Goal: Task Accomplishment & Management: Manage account settings

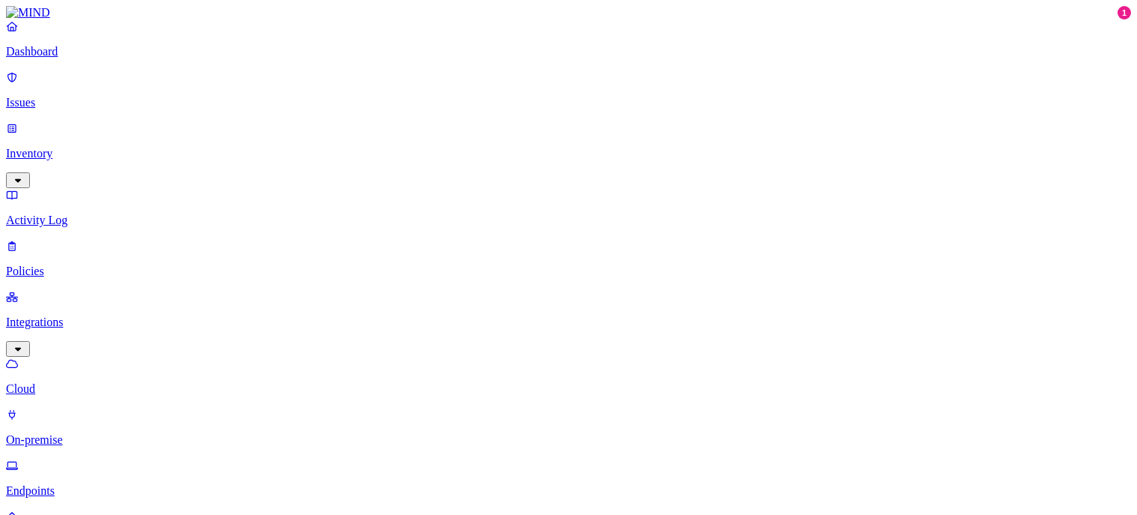
click at [148, 488] on html "Dashboard Issues Inventory Activity Log Policies Integrations Cloud On-premise …" at bounding box center [568, 445] width 1137 height 891
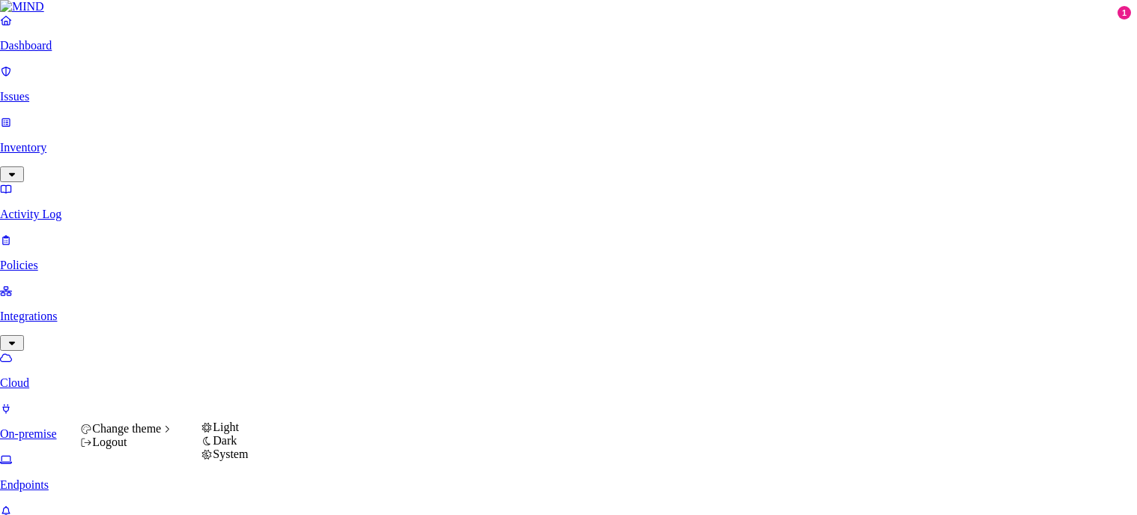
click at [173, 435] on div "Change theme" at bounding box center [126, 428] width 93 height 13
click at [228, 447] on div "Dark" at bounding box center [224, 440] width 47 height 13
click at [145, 492] on html "Dashboard Issues Inventory Activity Log Policies Integrations Cloud On-premise …" at bounding box center [568, 442] width 1137 height 885
click at [240, 460] on span "System" at bounding box center [230, 453] width 35 height 13
click at [147, 495] on html "Dashboard Issues Inventory Activity Log Policies Integrations Cloud On-premise …" at bounding box center [568, 442] width 1137 height 885
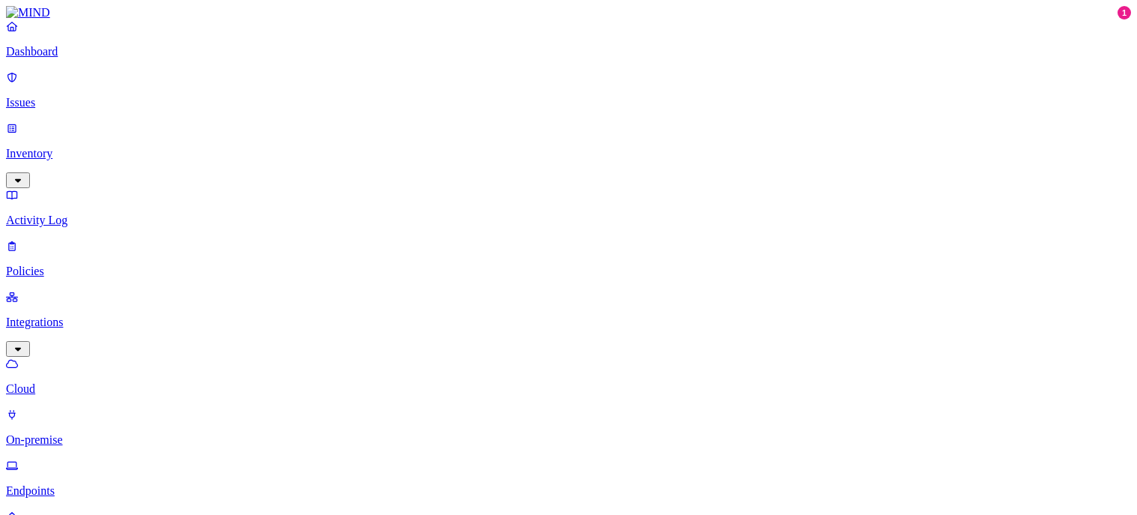
click at [146, 496] on html "Dashboard Issues Inventory Activity Log Policies Integrations Cloud On-premise …" at bounding box center [568, 445] width 1137 height 891
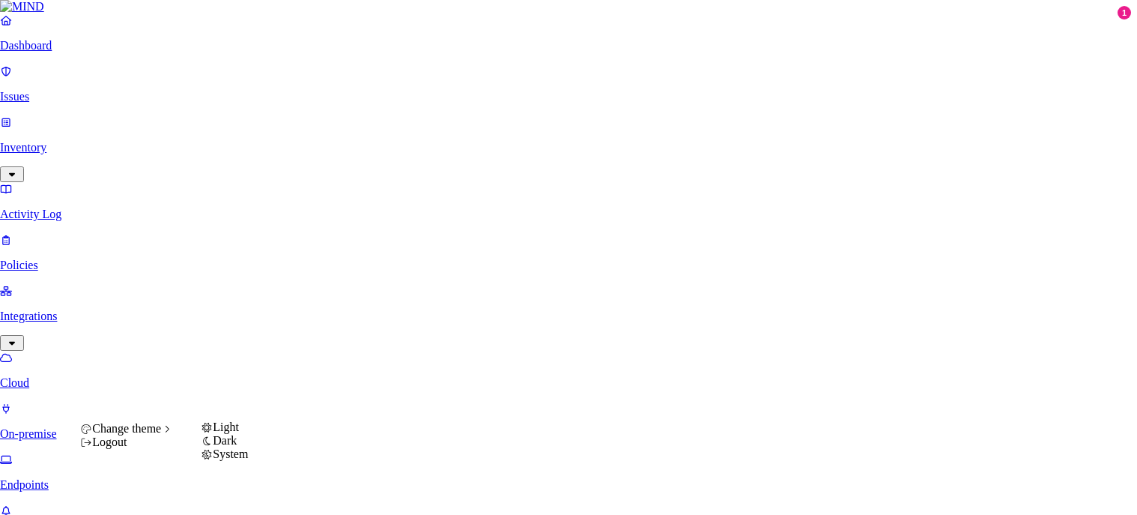
click at [213, 446] on icon at bounding box center [207, 441] width 12 height 10
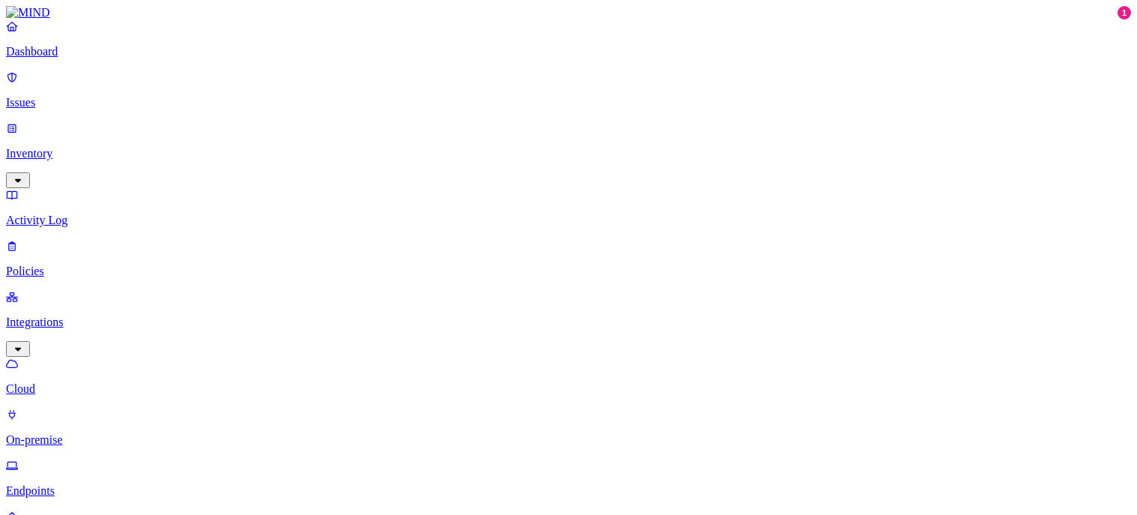
click at [71, 484] on p "Endpoints" at bounding box center [568, 490] width 1125 height 13
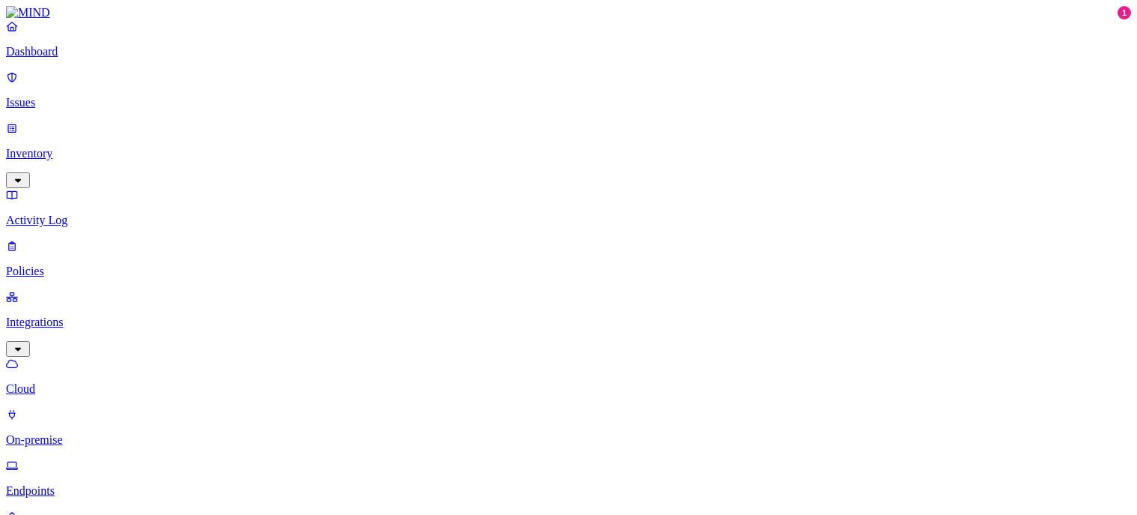
click at [24, 175] on icon "button" at bounding box center [18, 180] width 12 height 10
click at [80, 315] on p "Activity Log" at bounding box center [568, 321] width 1125 height 13
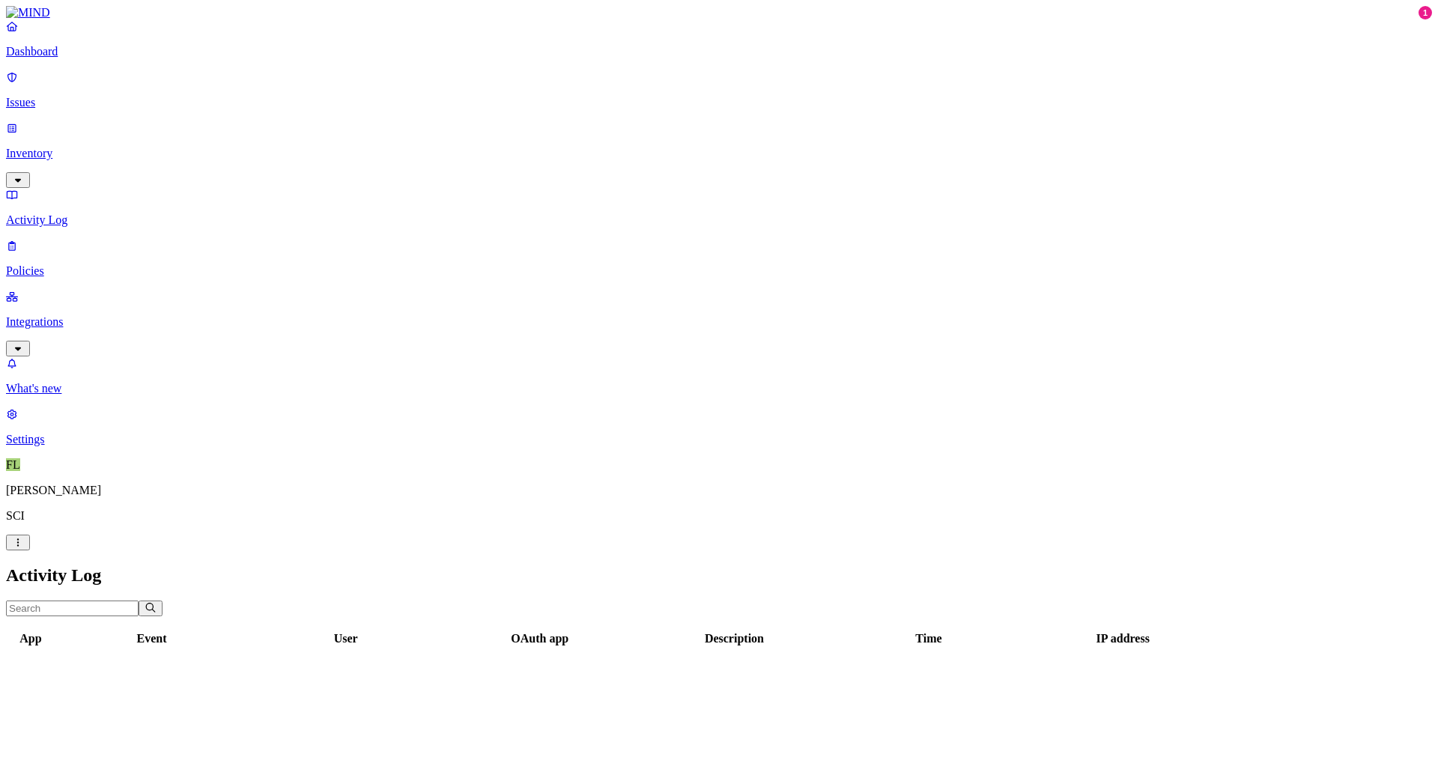
click at [78, 58] on p "Dashboard" at bounding box center [719, 51] width 1426 height 13
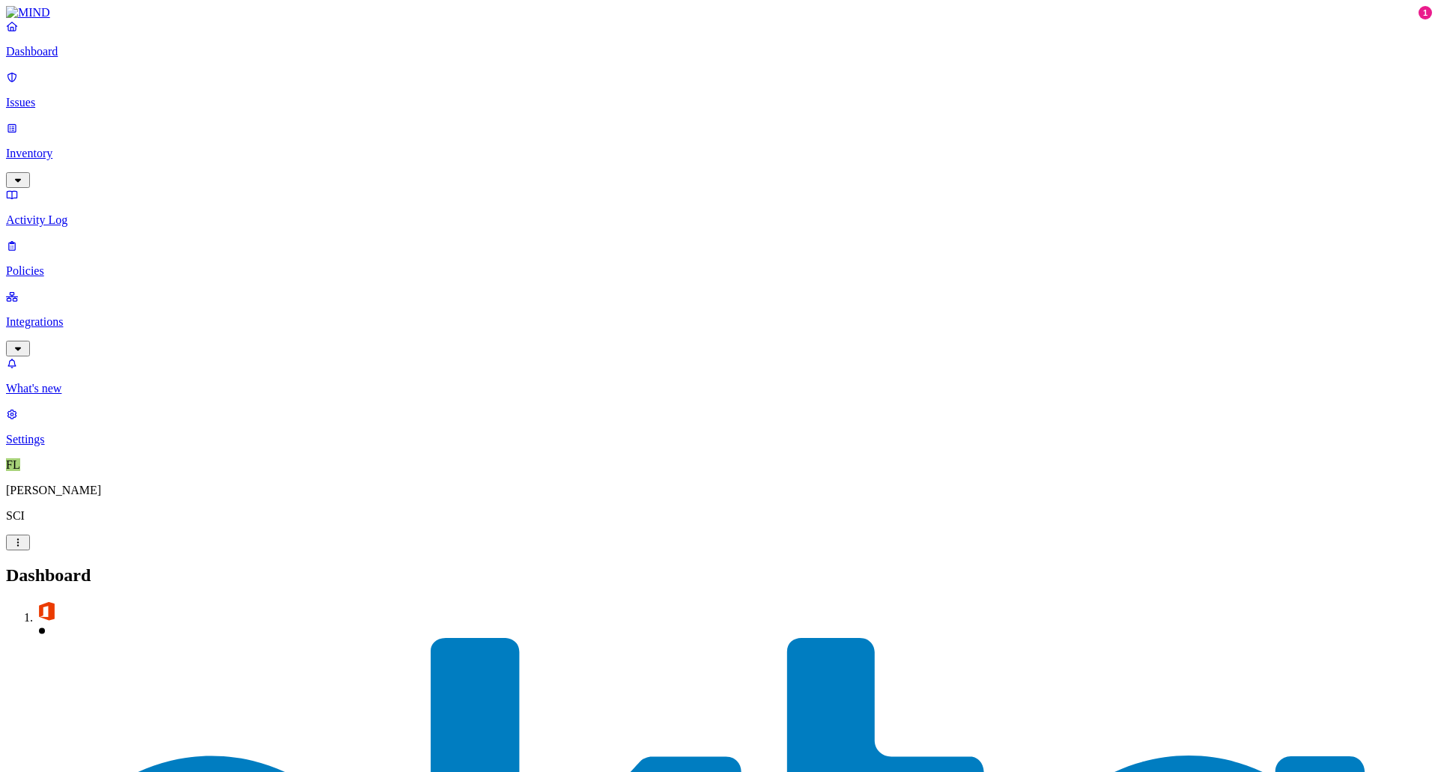
scroll to position [296, 0]
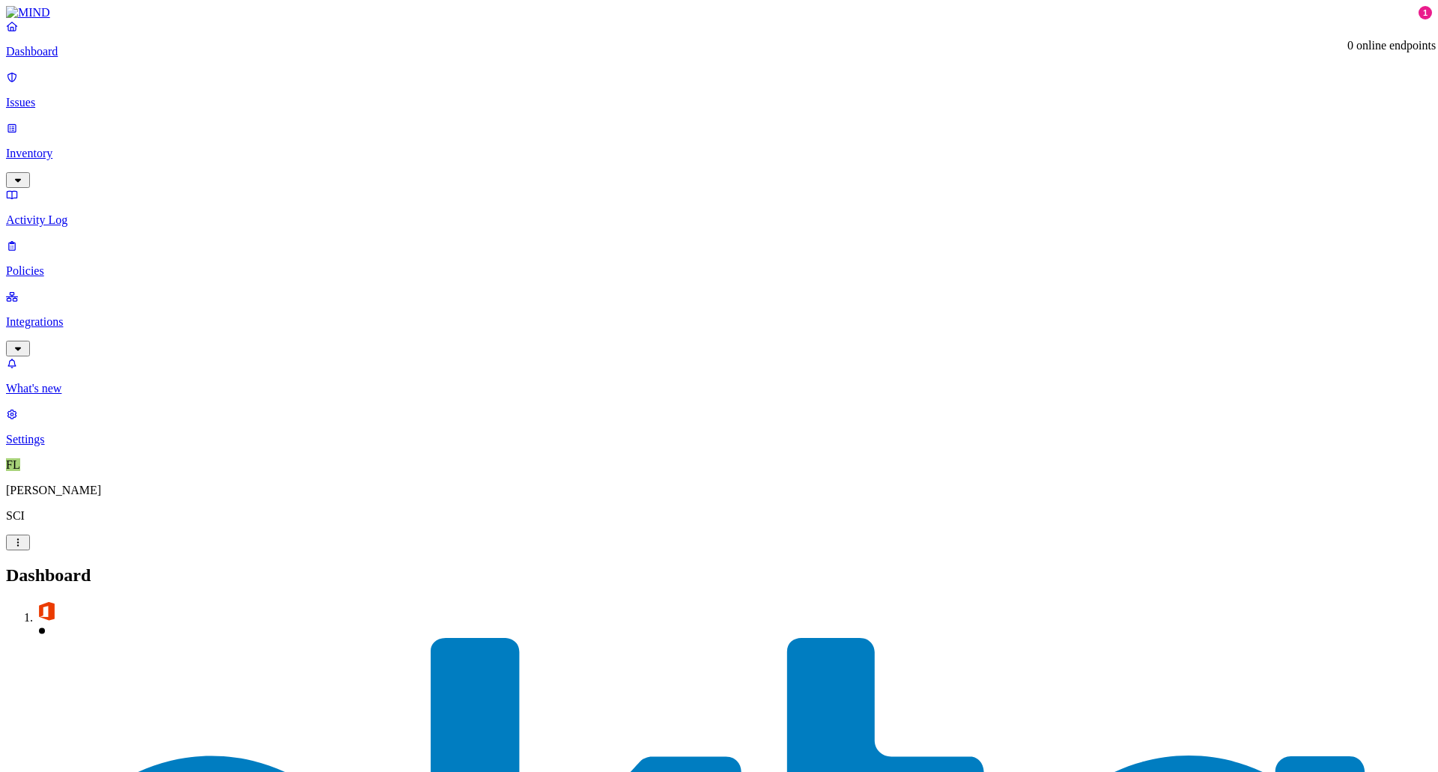
click at [37, 290] on link "Integrations" at bounding box center [719, 322] width 1426 height 64
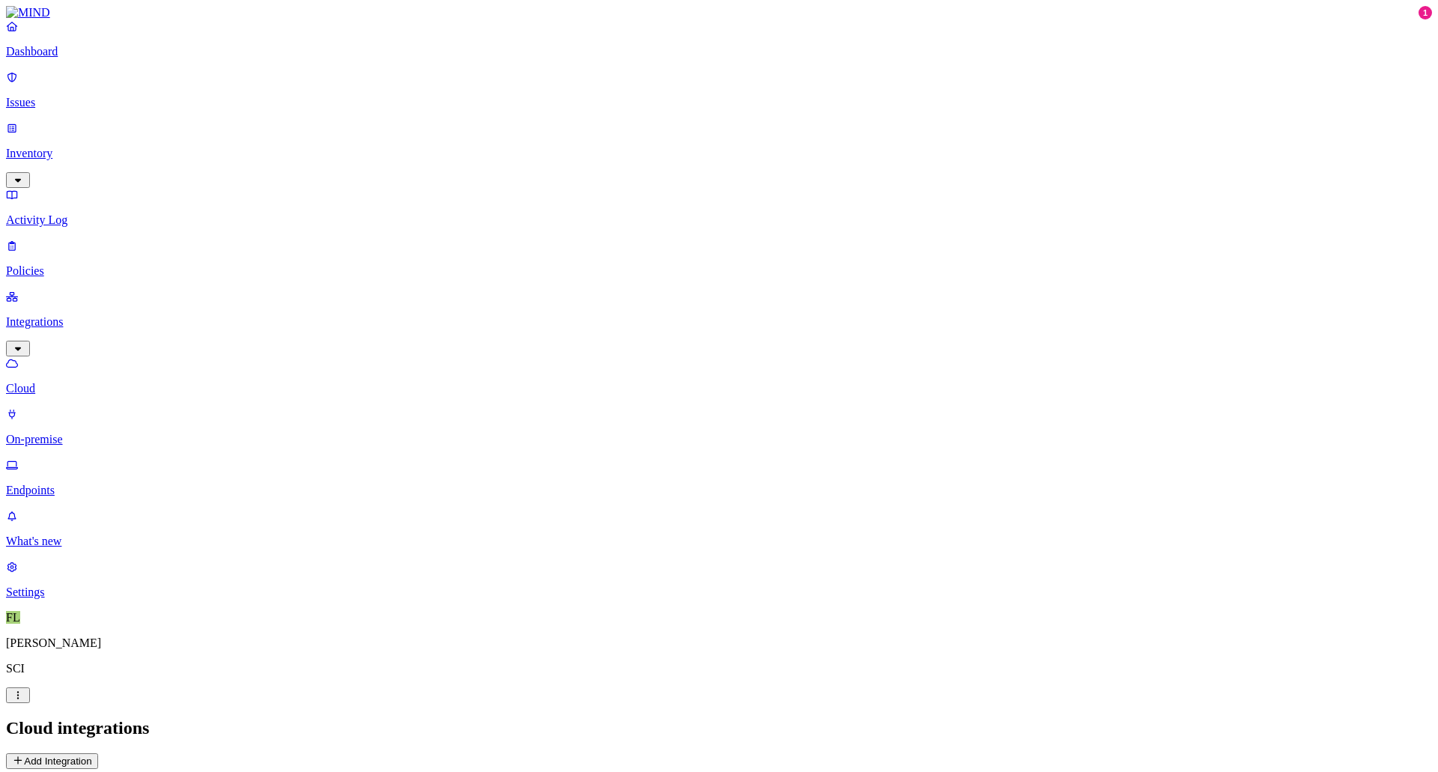
click at [76, 484] on p "Endpoints" at bounding box center [719, 490] width 1426 height 13
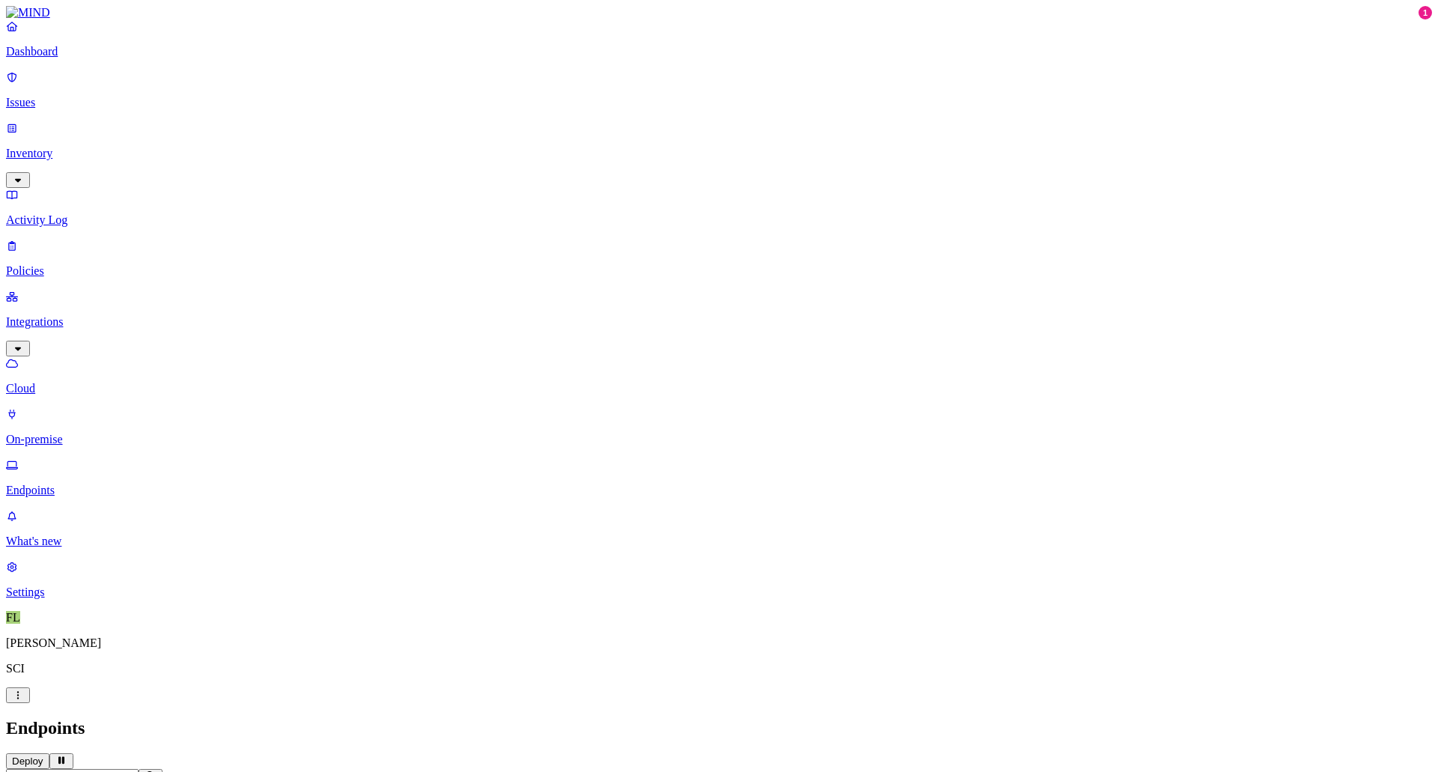
click at [62, 100] on p "Issues" at bounding box center [719, 102] width 1426 height 13
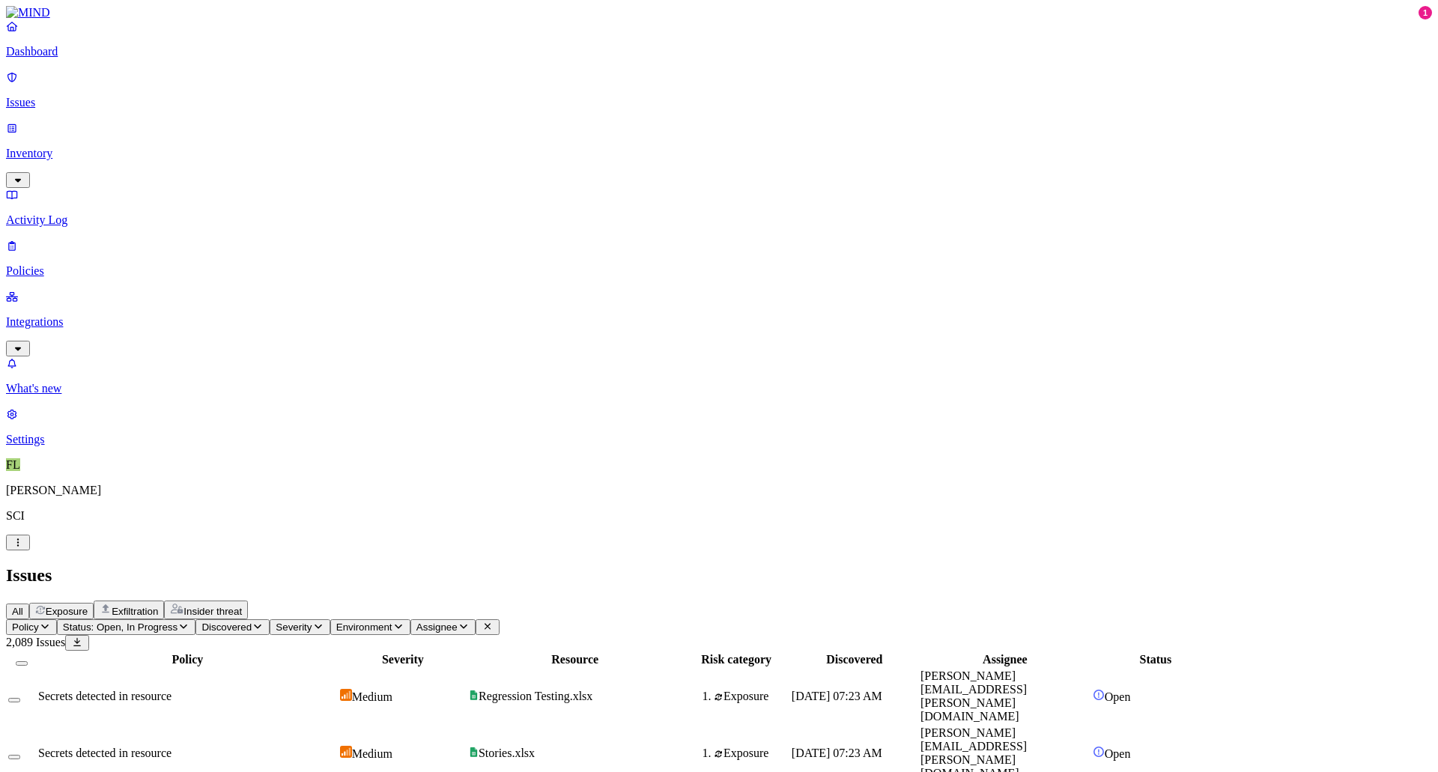
click at [76, 264] on p "Policies" at bounding box center [719, 270] width 1426 height 13
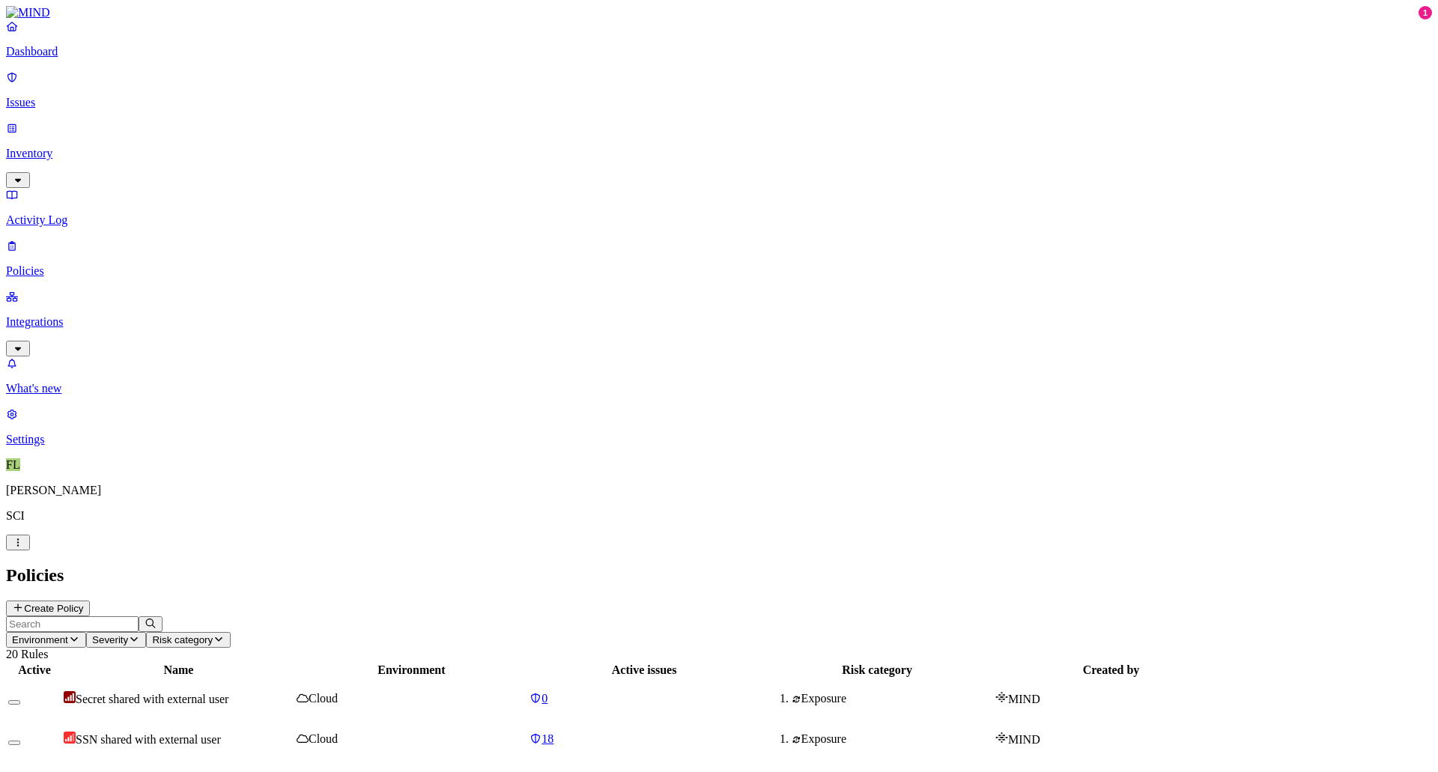
click at [67, 82] on link "Issues" at bounding box center [719, 89] width 1426 height 39
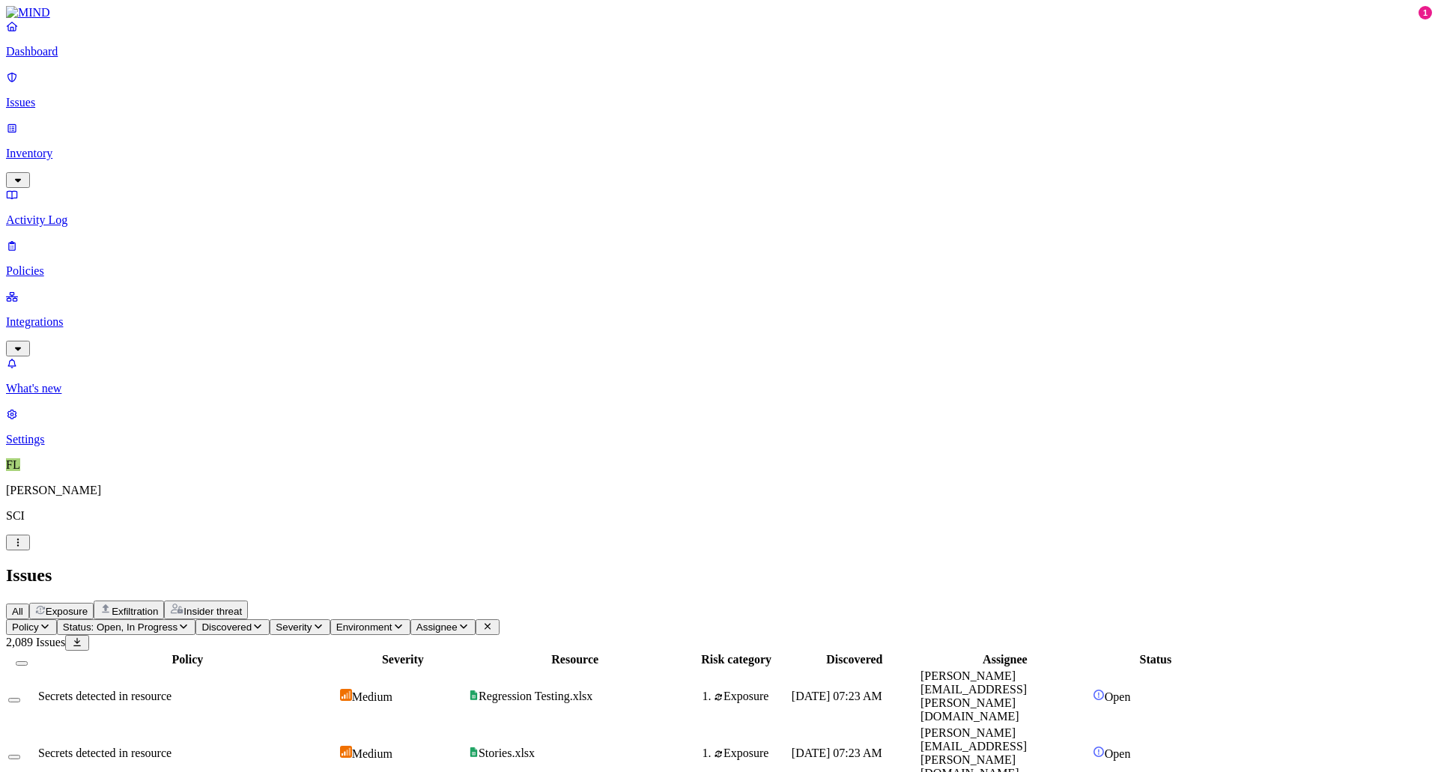
click at [51, 514] on icon "button" at bounding box center [45, 627] width 12 height 10
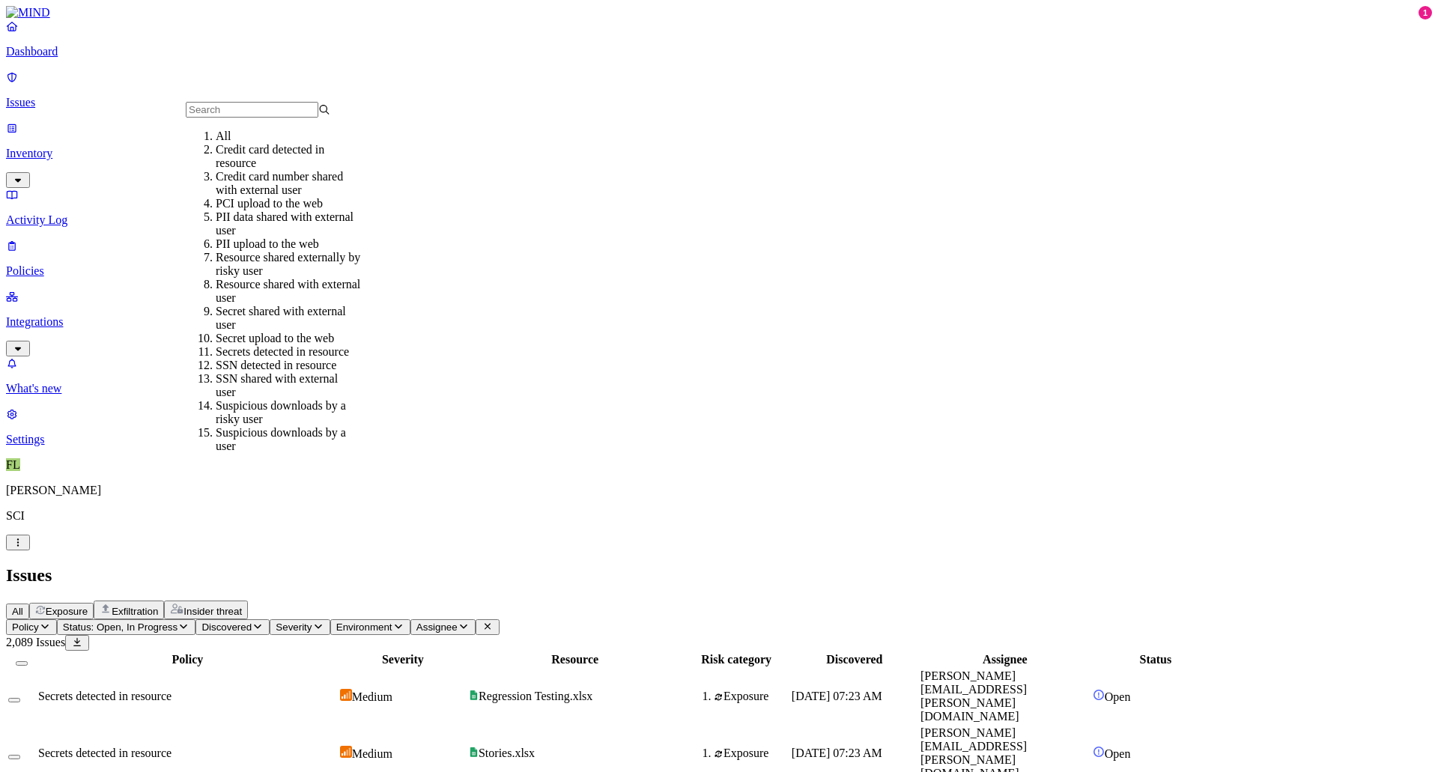
click at [333, 305] on div "Resource shared with external user" at bounding box center [288, 291] width 145 height 27
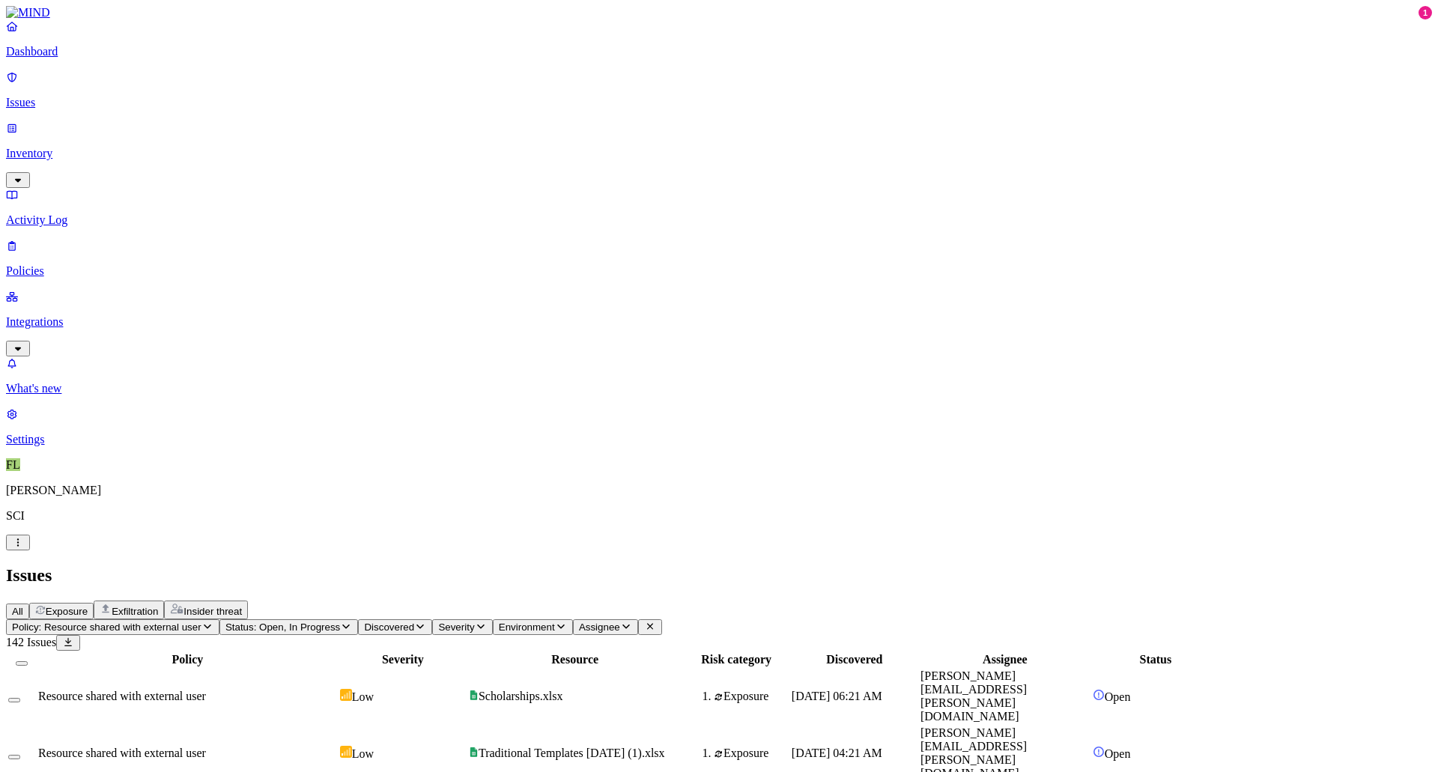
click at [28, 514] on button "Select all" at bounding box center [22, 663] width 12 height 4
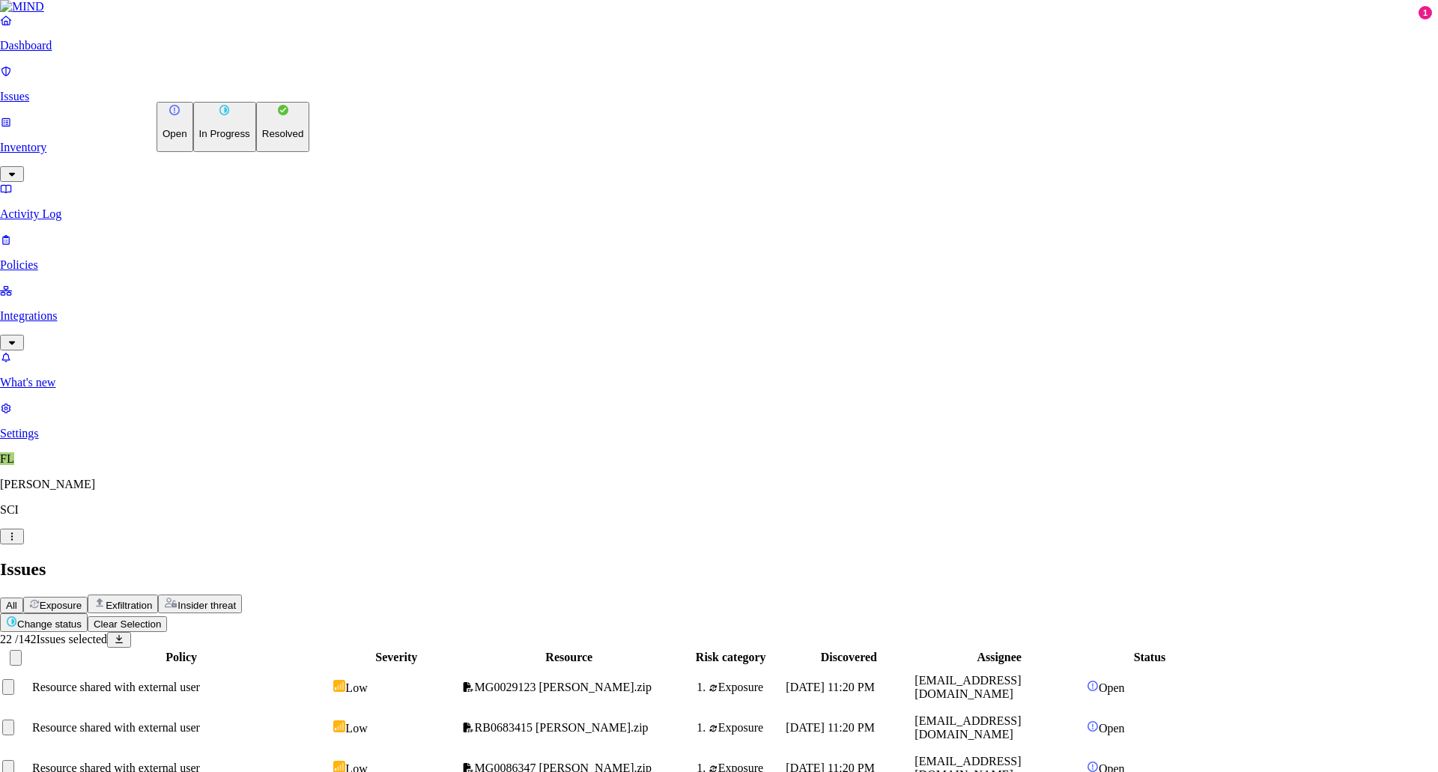
click at [262, 139] on p "Resolved" at bounding box center [283, 133] width 42 height 11
select select "Custom Reason"
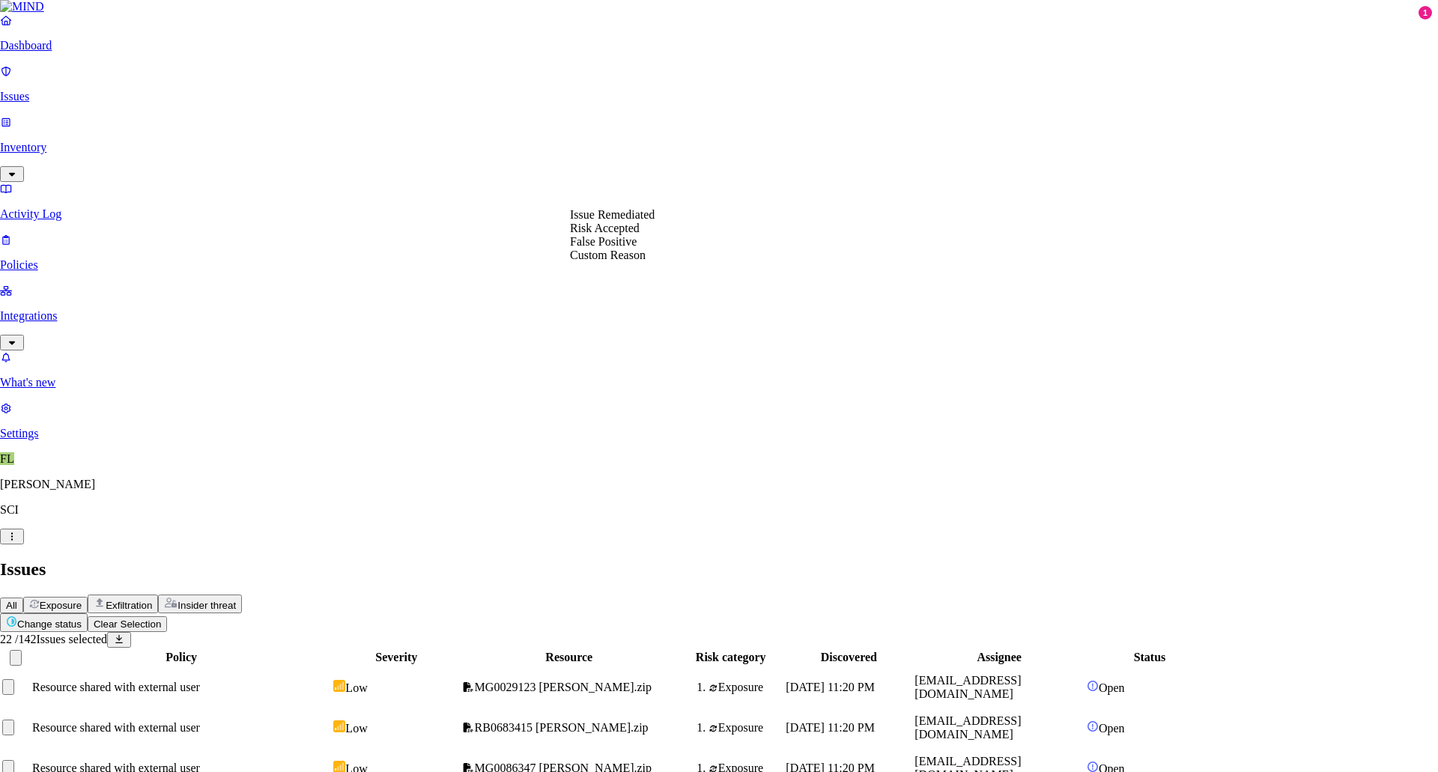
type textarea "Disabling Policy"
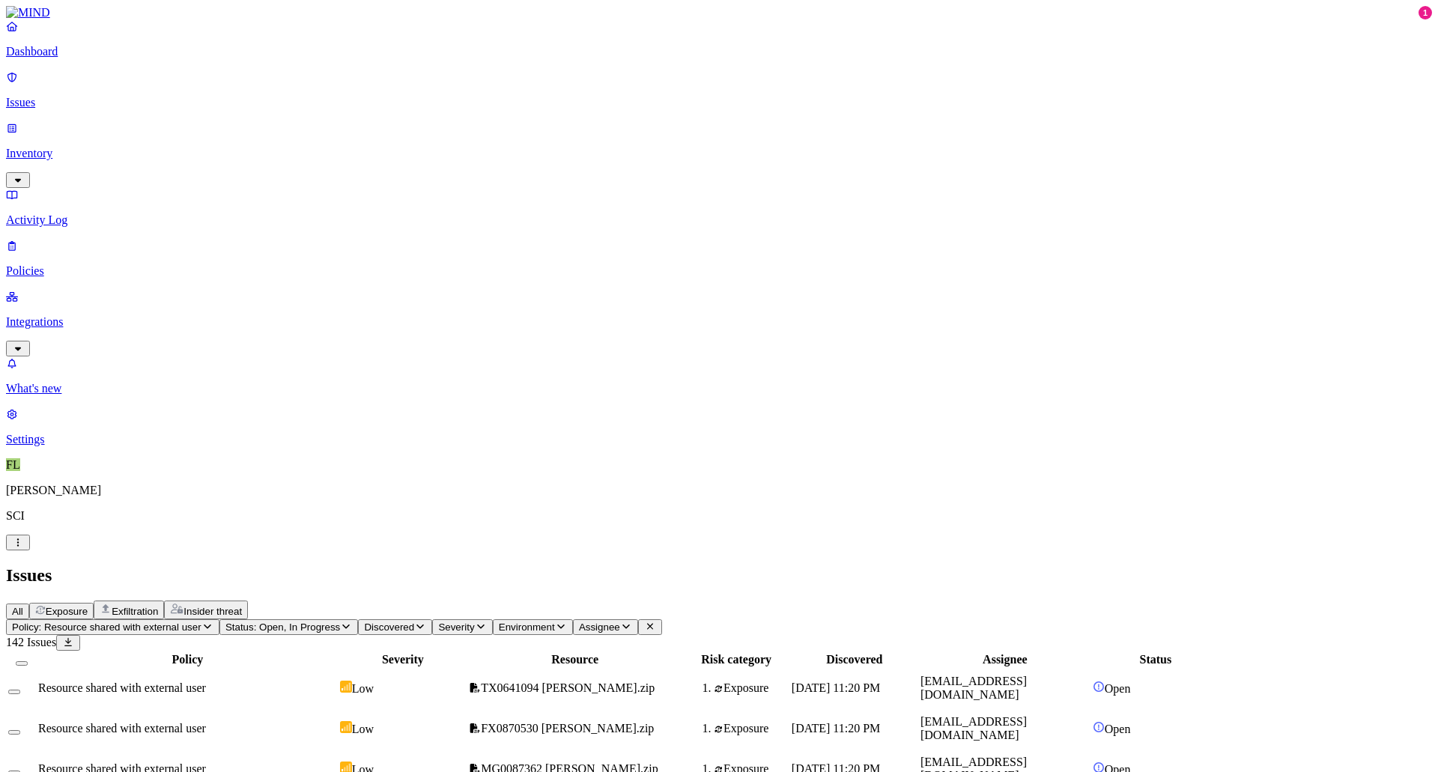
click at [216, 514] on th "Policy" at bounding box center [187, 659] width 300 height 15
click at [28, 514] on button "Select all" at bounding box center [22, 663] width 12 height 4
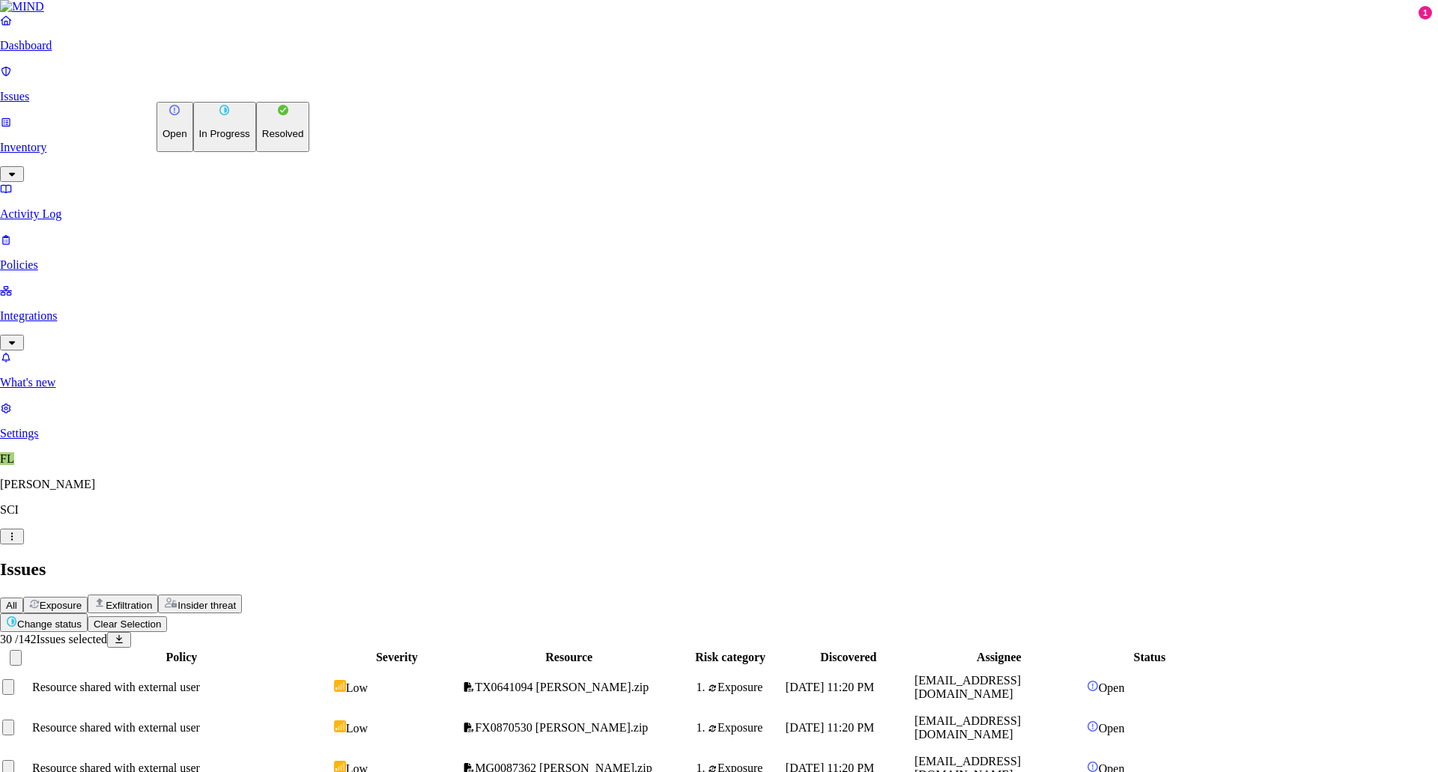
click at [262, 139] on p "Resolved" at bounding box center [283, 133] width 42 height 11
select select "Custom Reason"
type textarea "D"
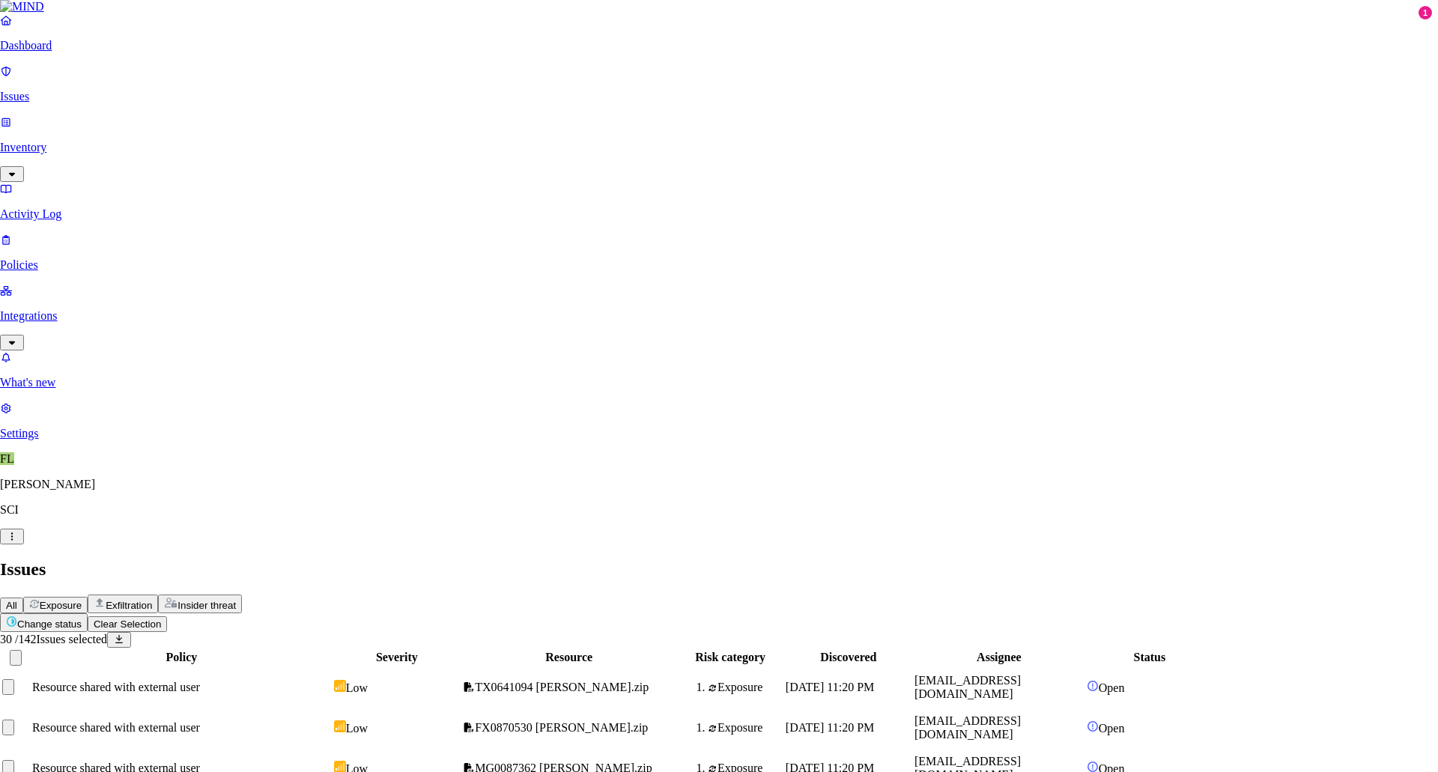
drag, startPoint x: 810, startPoint y: 264, endPoint x: 500, endPoint y: 257, distance: 310.1
type textarea "Disabling Policy"
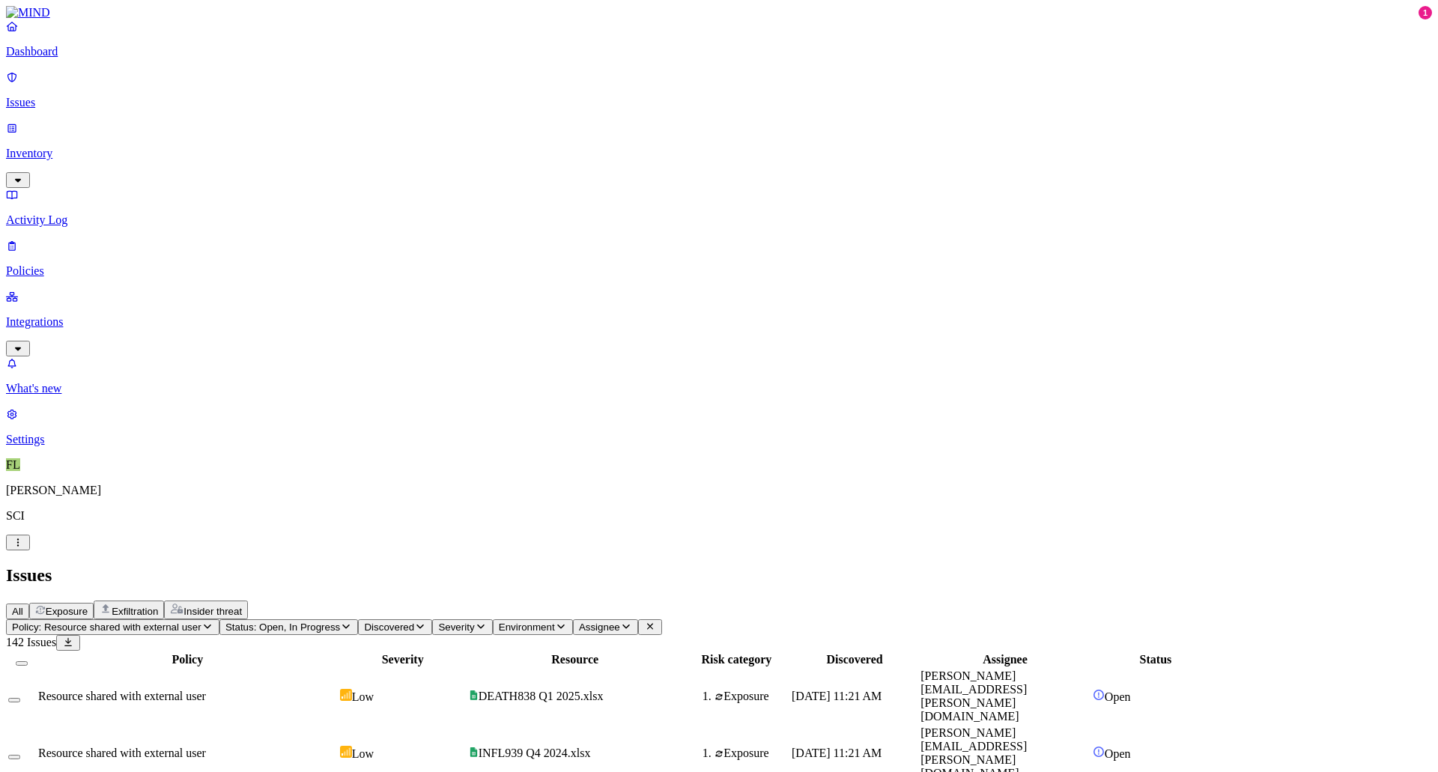
click at [28, 514] on button "Select all" at bounding box center [22, 663] width 12 height 4
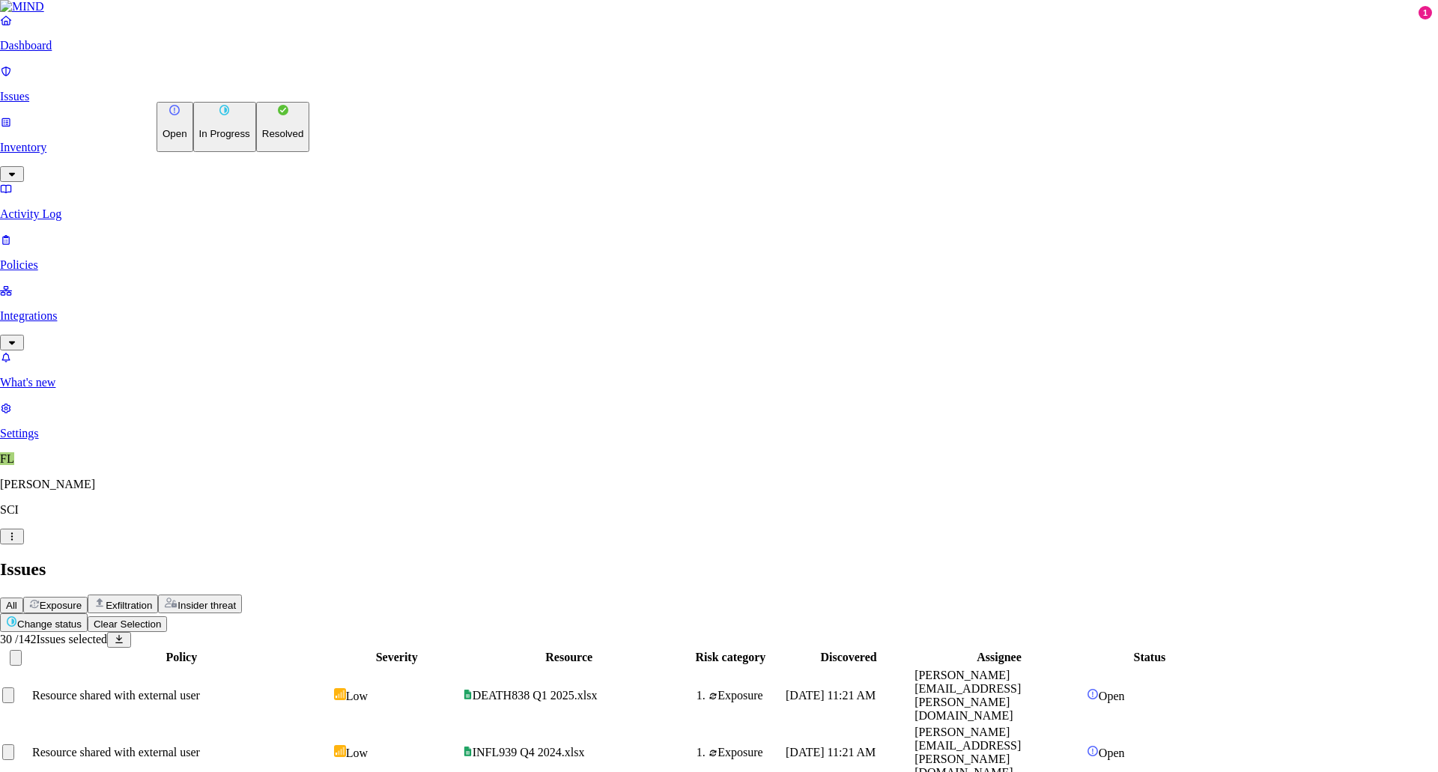
click at [262, 139] on p "Resolved" at bounding box center [283, 133] width 42 height 11
select select "Custom Reason"
paste textarea "Disabling Policy"
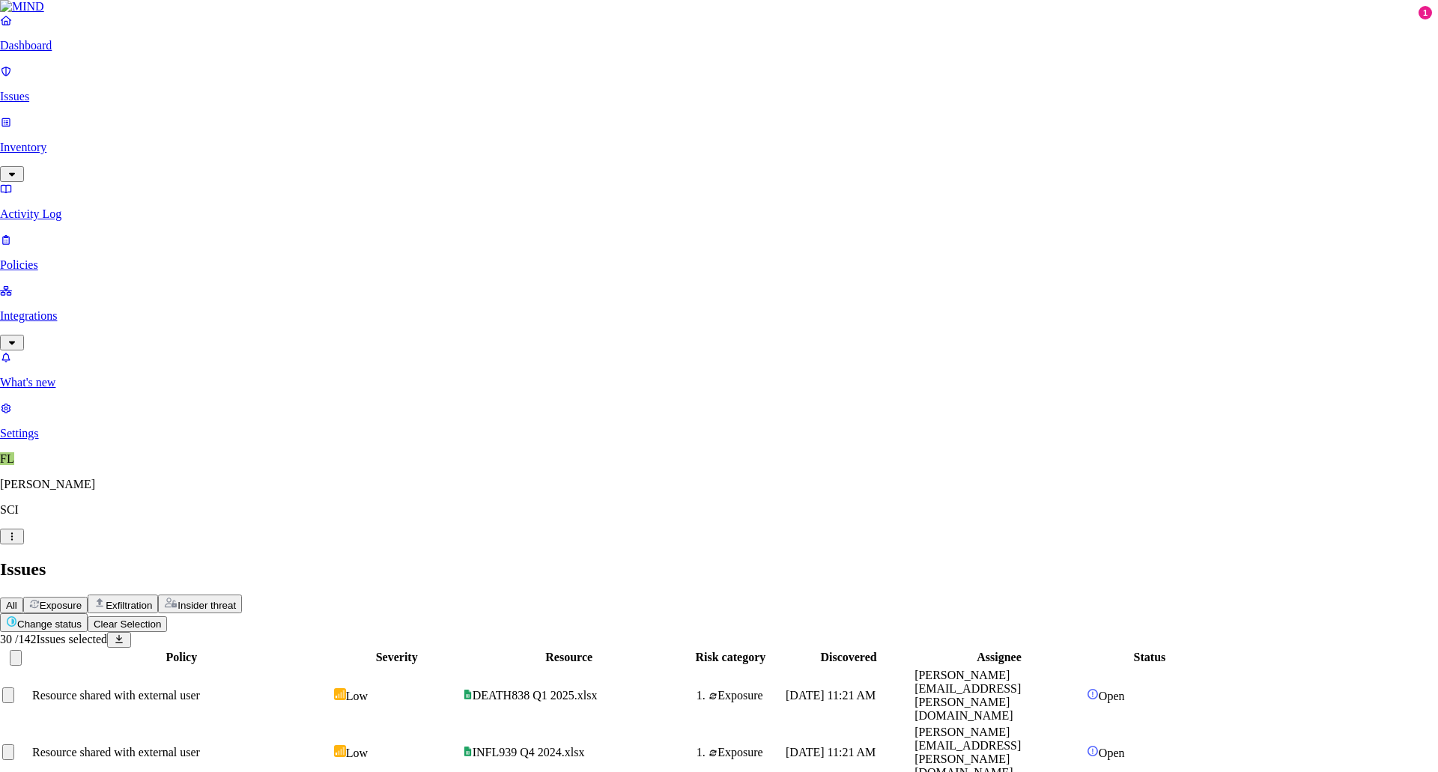
type textarea "Disabling Policy"
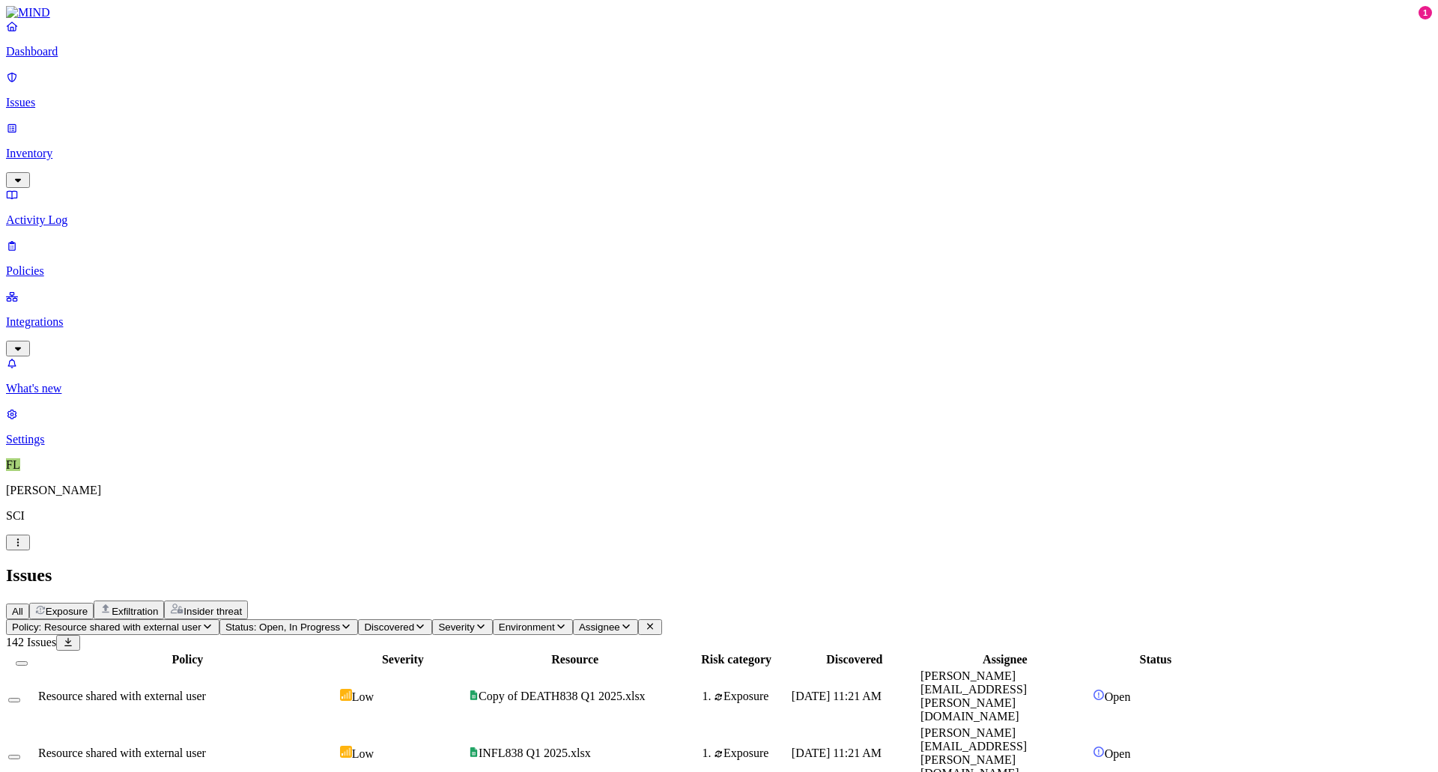
click at [28, 514] on button "Select all" at bounding box center [22, 663] width 12 height 4
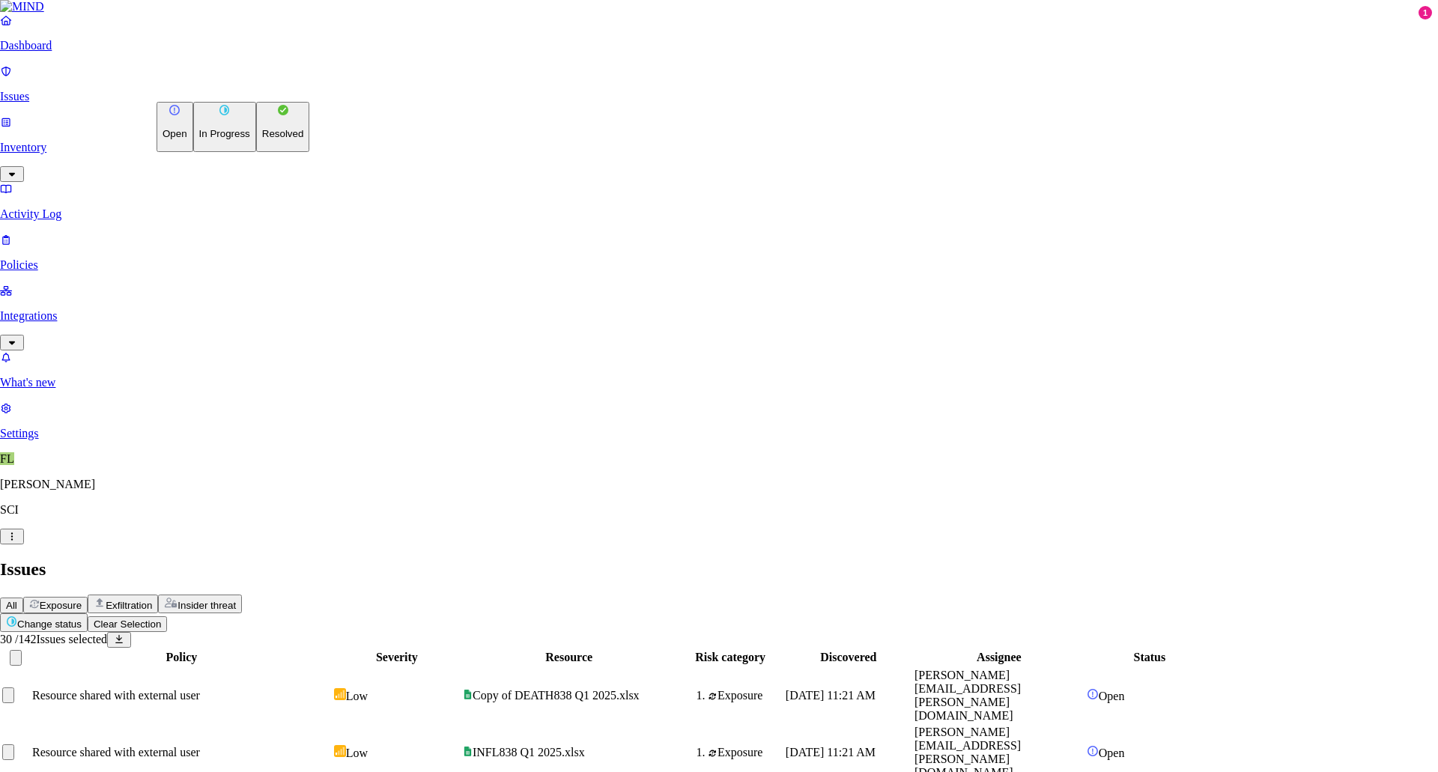
click at [256, 152] on button "Resolved" at bounding box center [283, 127] width 54 height 50
select select "Custom Reason"
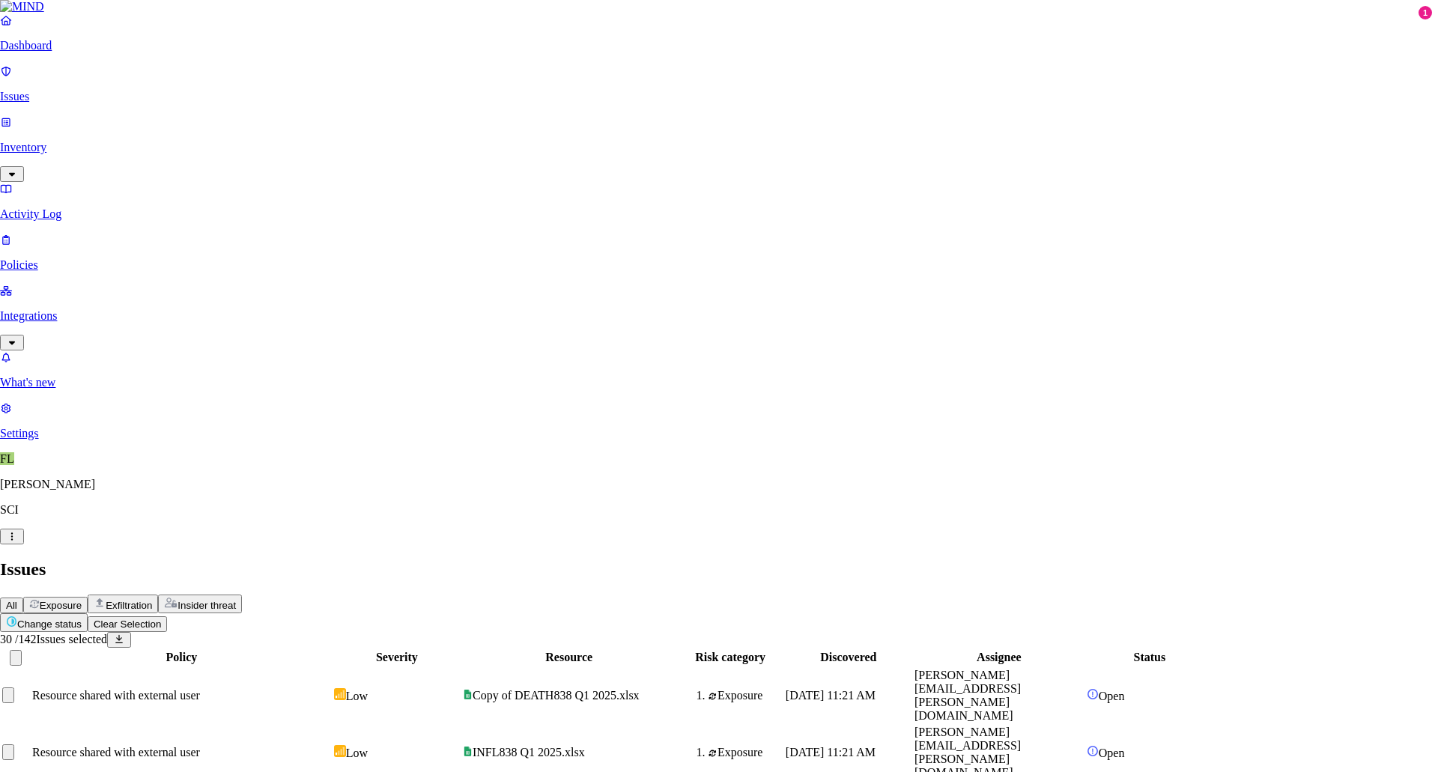
paste textarea "Disabling Policy"
type textarea "Disabling Policy"
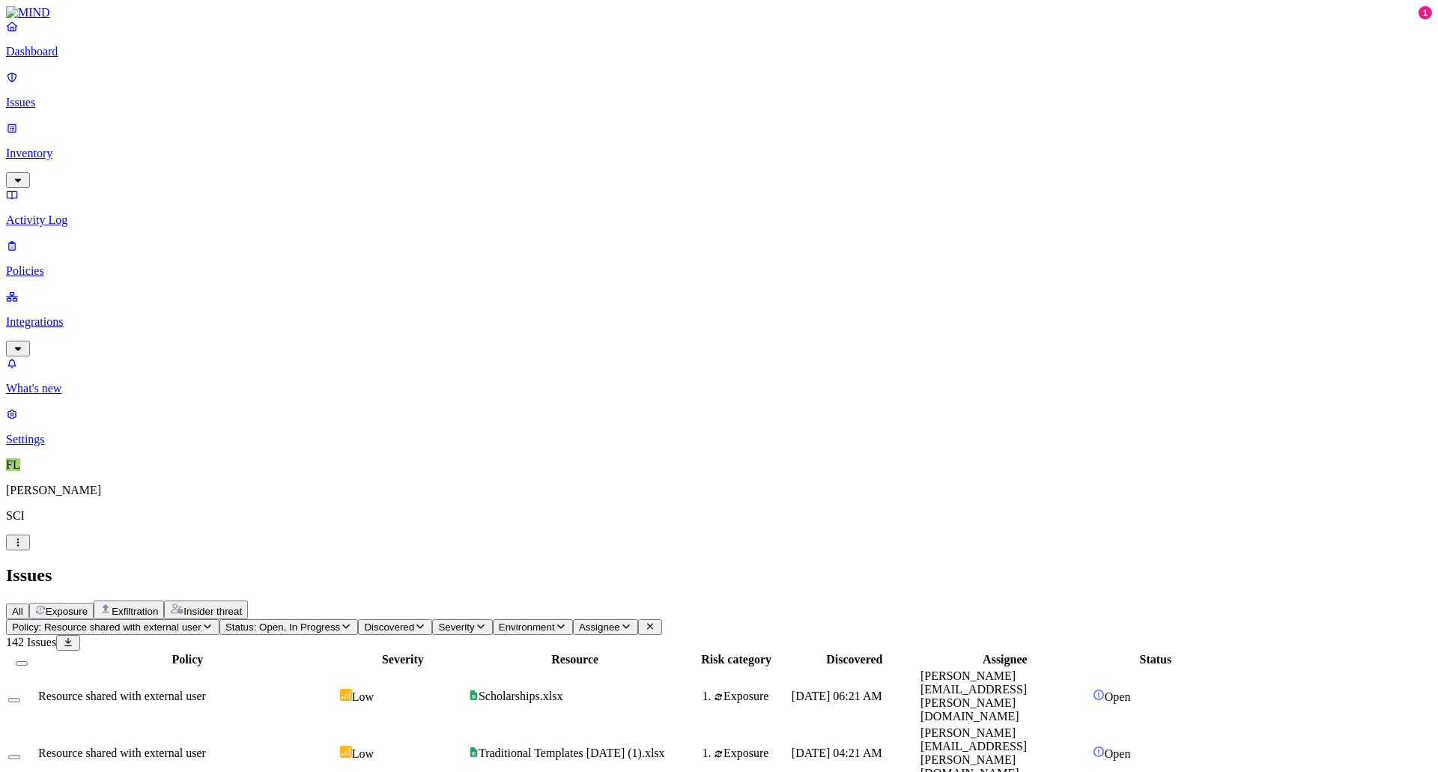
click at [28, 514] on button "Select all" at bounding box center [22, 663] width 12 height 4
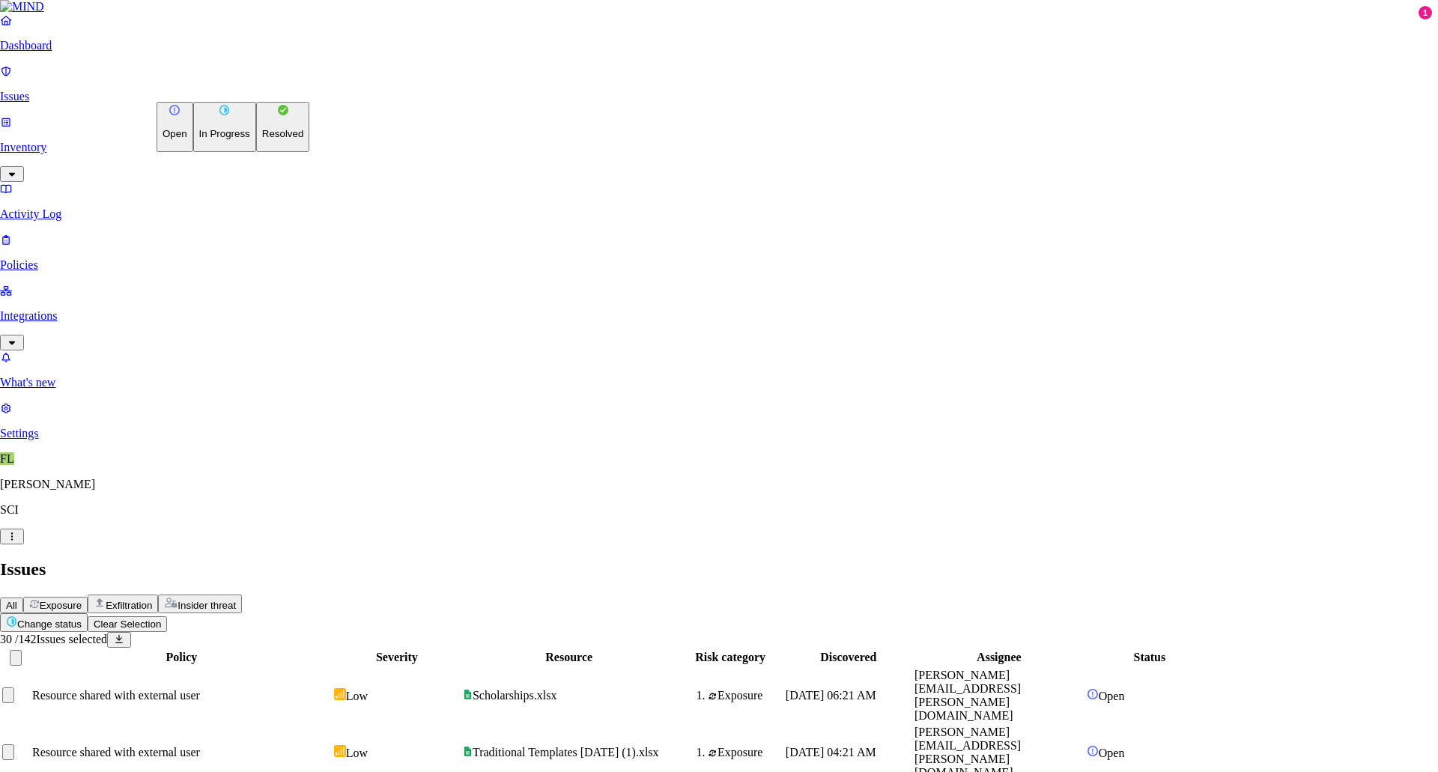
click at [256, 152] on button "Resolved" at bounding box center [283, 127] width 54 height 50
select select "Custom Reason"
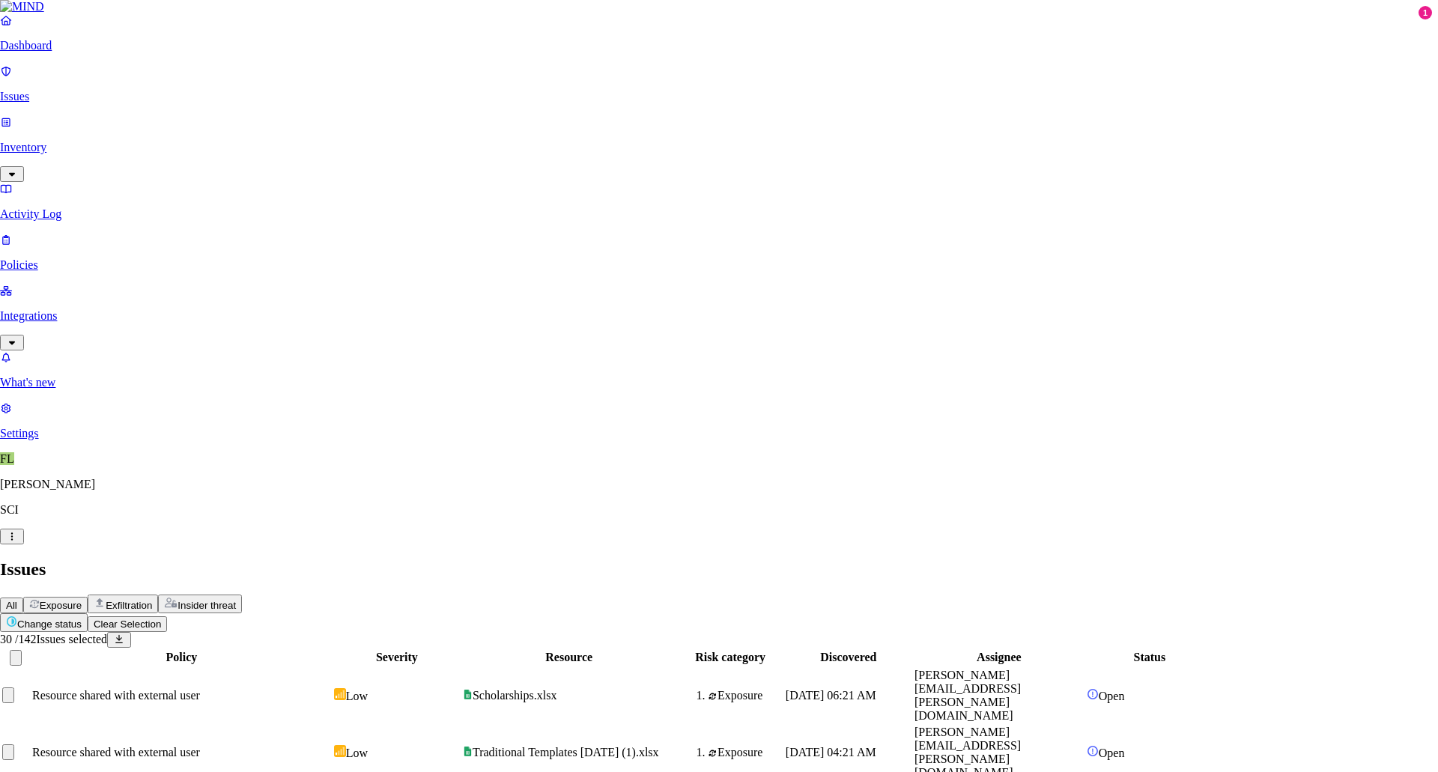
paste textarea "Disabling Policy"
type textarea "Disabling Policy"
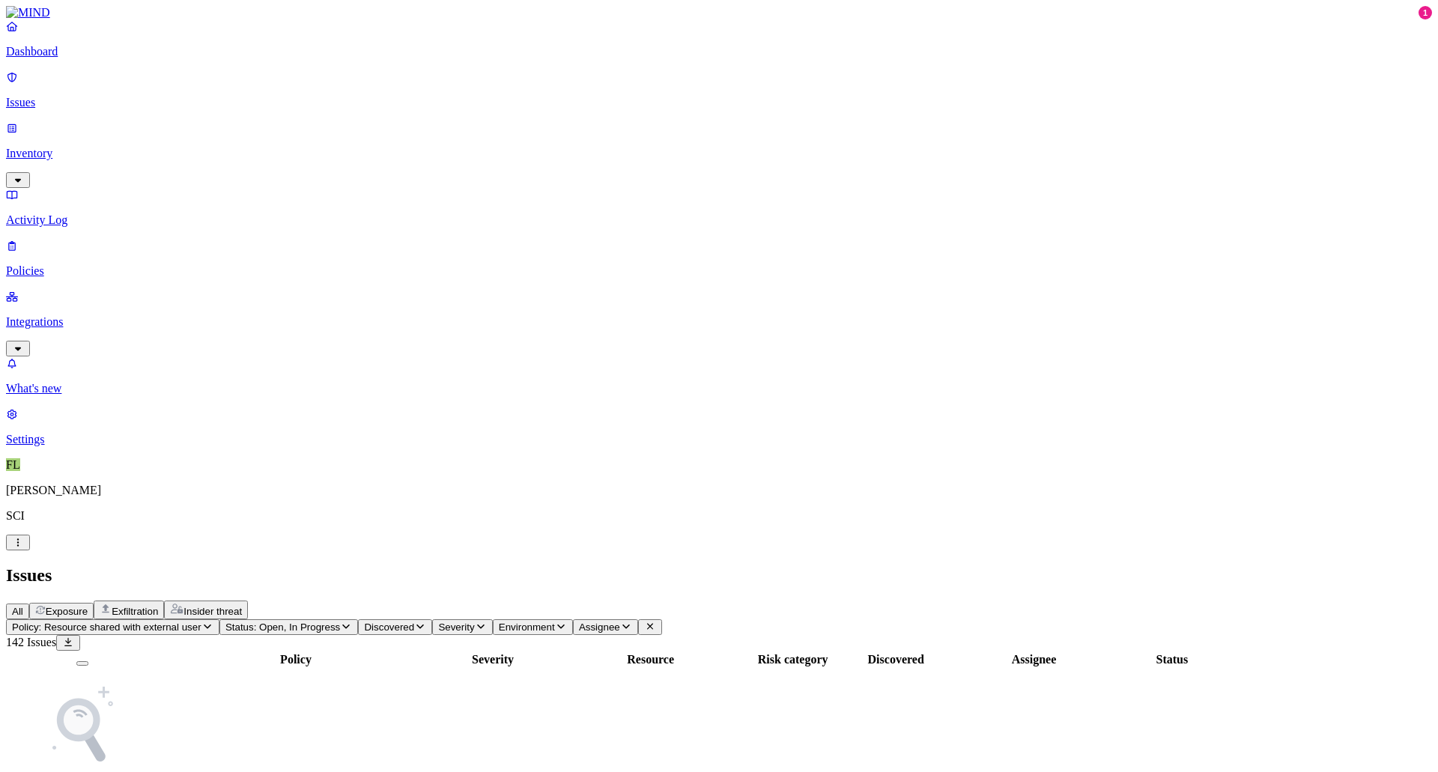
click at [219, 514] on button "Policy: Resource shared with external user" at bounding box center [112, 627] width 213 height 16
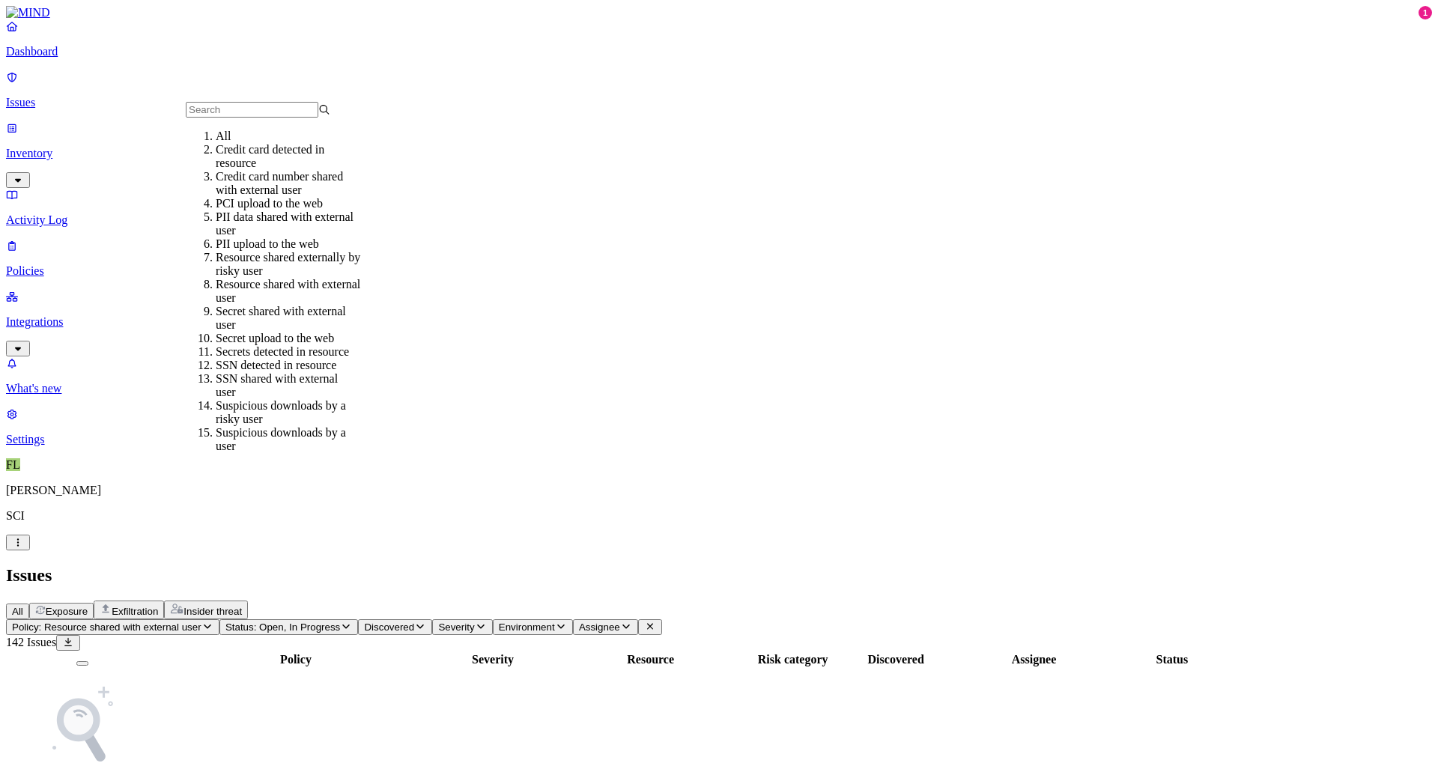
click at [313, 143] on div "All" at bounding box center [288, 136] width 145 height 13
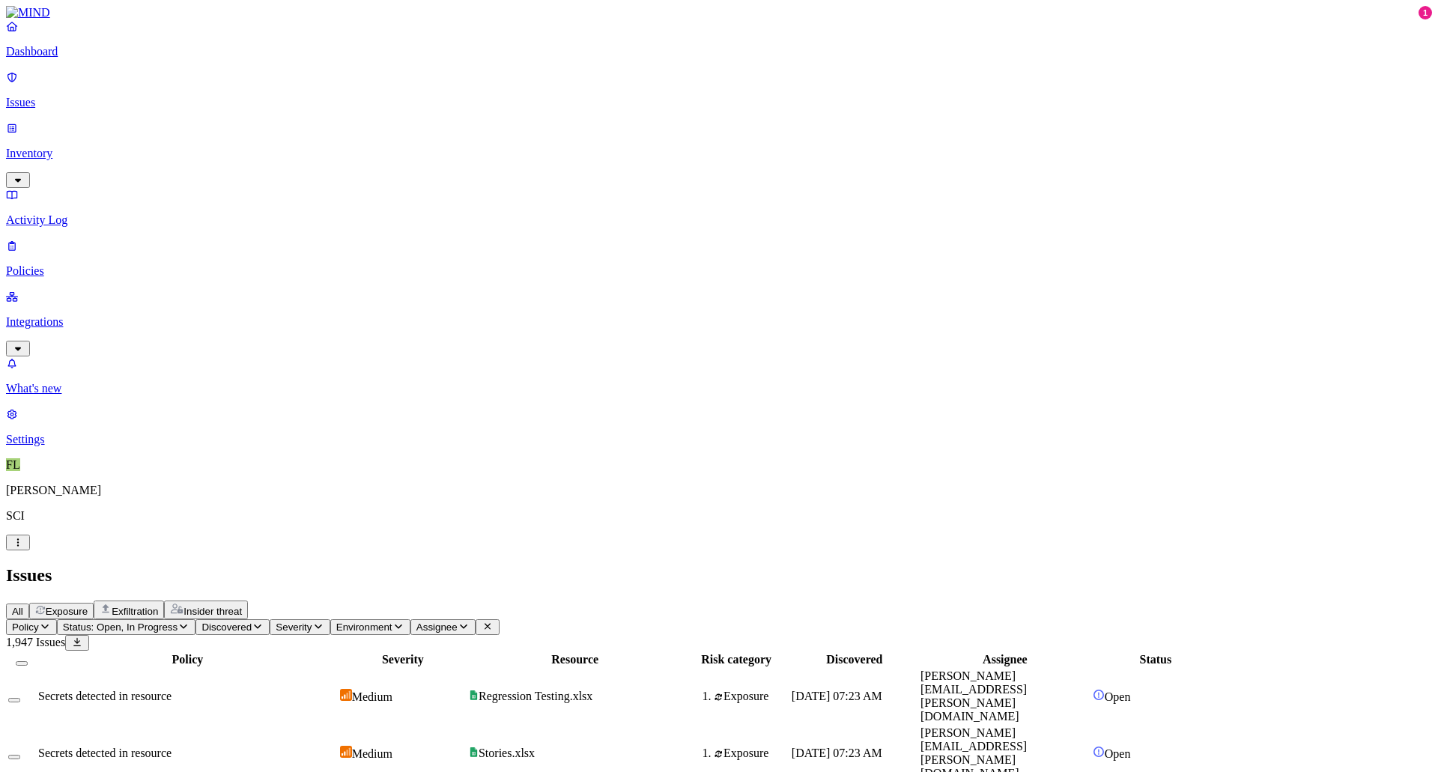
click at [43, 57] on link "Dashboard" at bounding box center [719, 38] width 1426 height 39
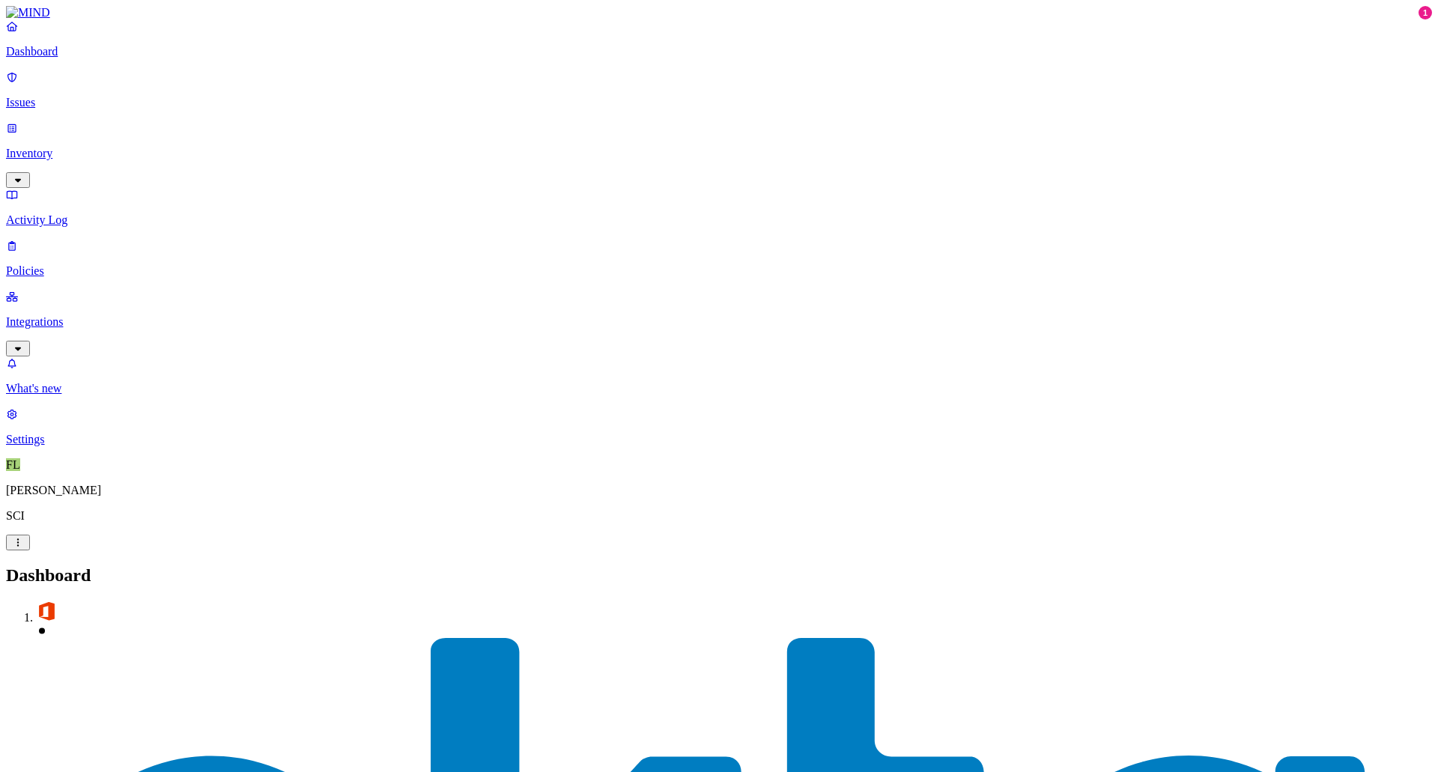
click at [73, 147] on p "Inventory" at bounding box center [719, 153] width 1426 height 13
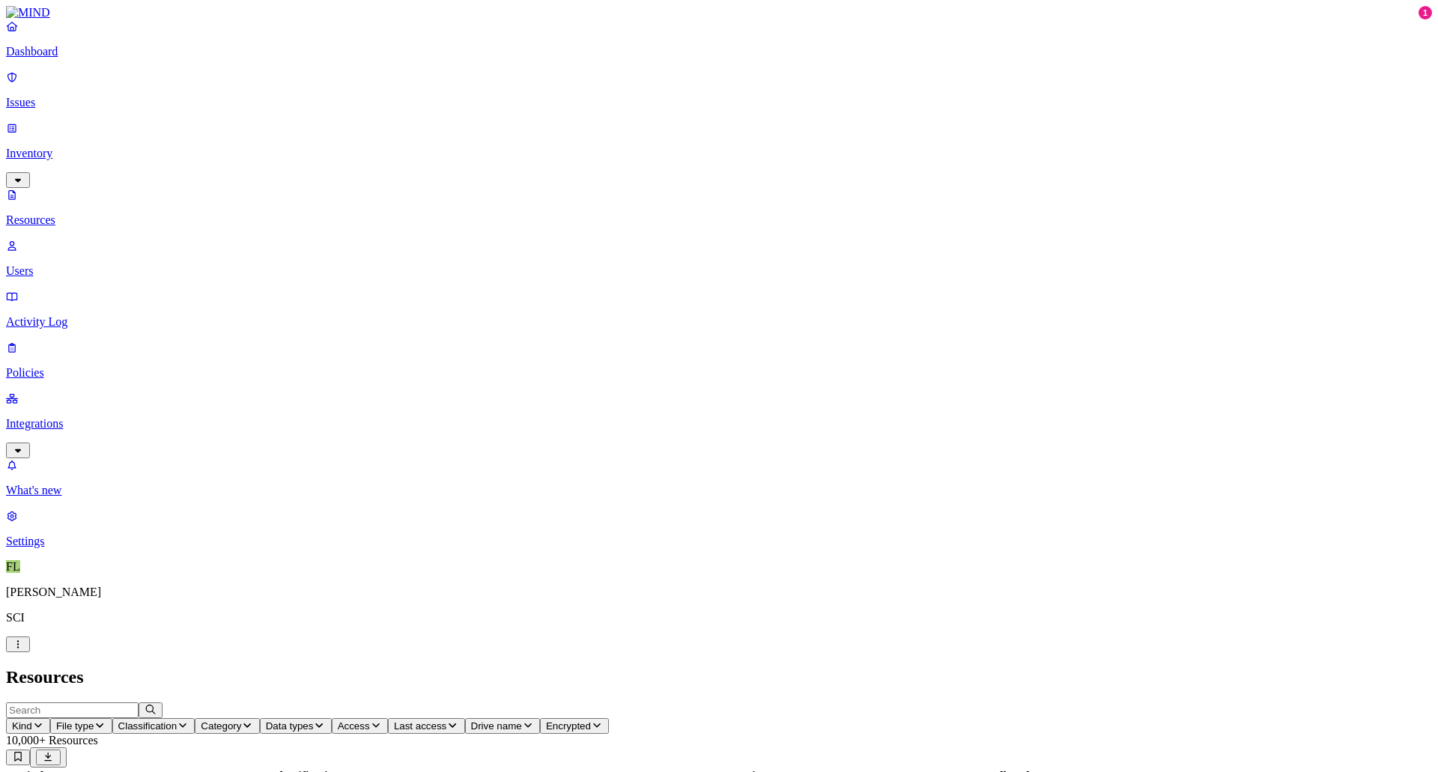
click at [195, 514] on button "Classification" at bounding box center [153, 726] width 83 height 16
click at [449, 82] on div "PII" at bounding box center [449, 96] width 0 height 42
click at [653, 514] on h2 "Resources" at bounding box center [719, 677] width 1426 height 20
click at [271, 514] on icon "button" at bounding box center [265, 726] width 12 height 10
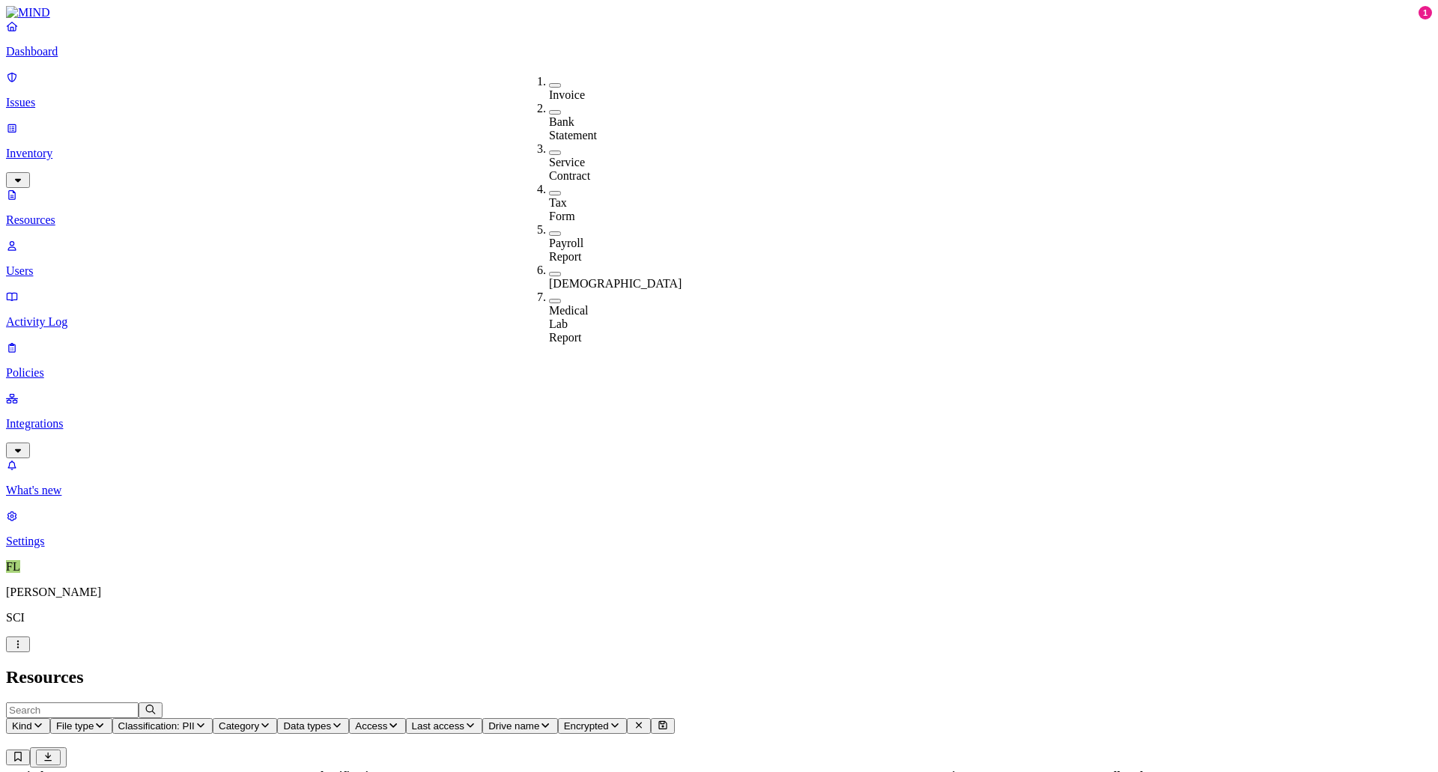
click at [271, 514] on icon "button" at bounding box center [265, 726] width 12 height 10
click at [580, 514] on h2 "Resources" at bounding box center [719, 677] width 1426 height 20
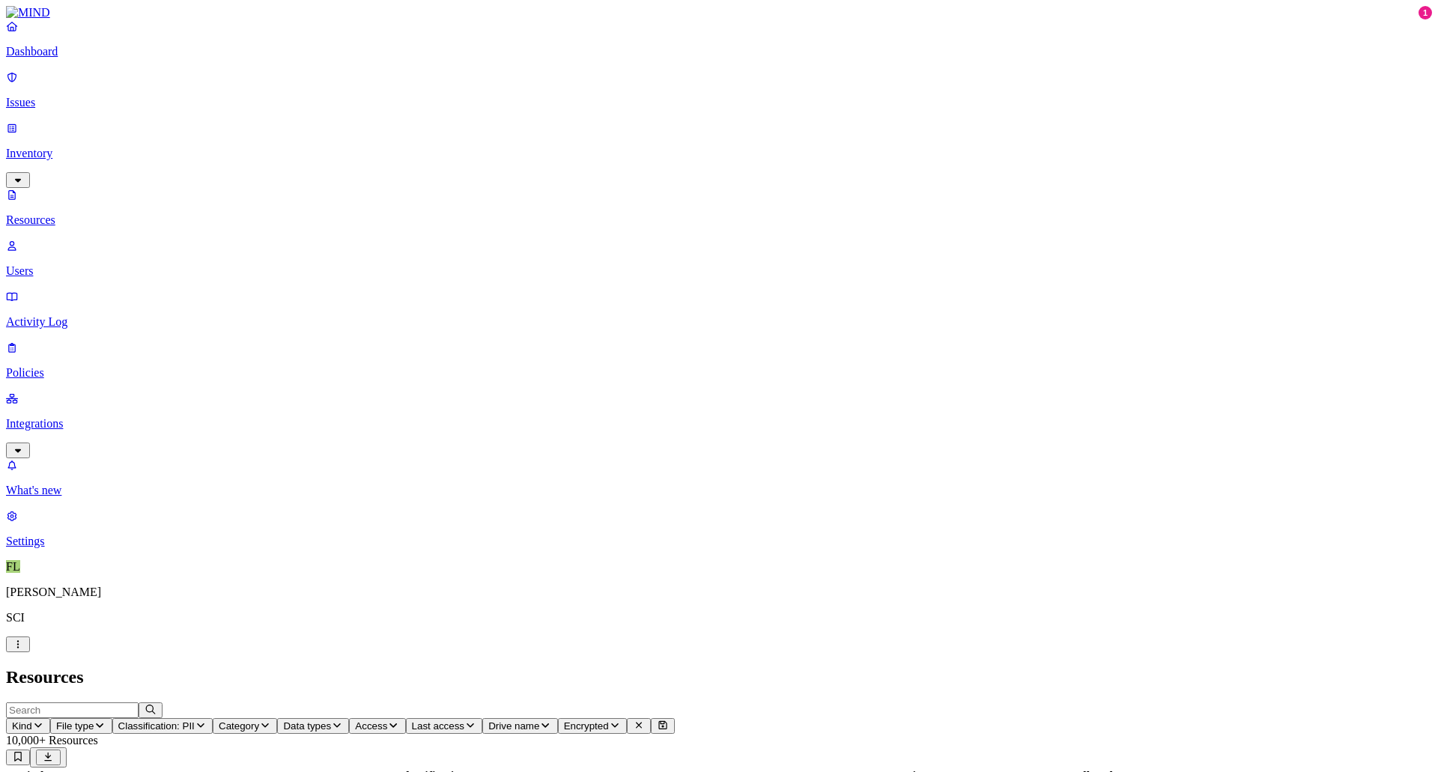
click at [331, 514] on span "Data types" at bounding box center [307, 726] width 48 height 11
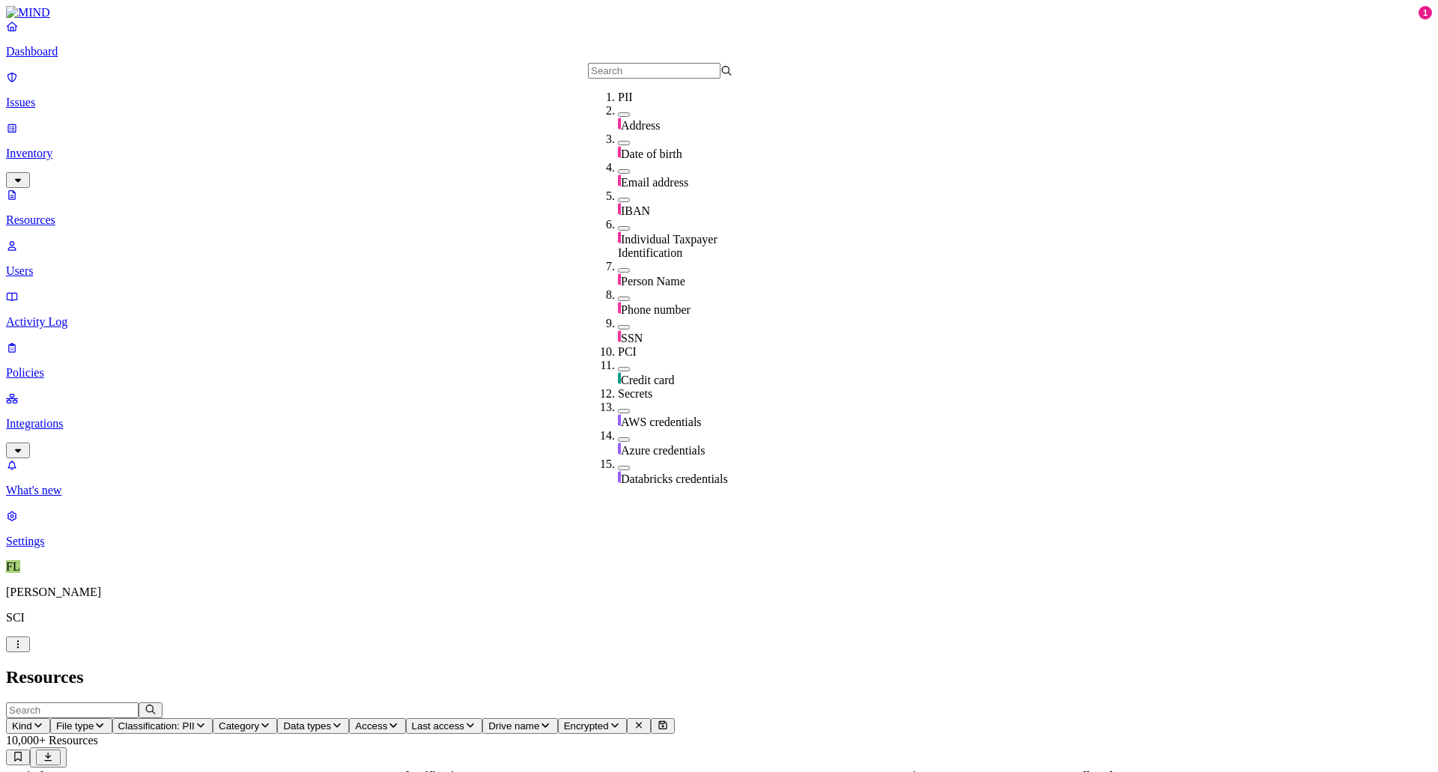
click at [618, 325] on button "button" at bounding box center [624, 327] width 12 height 4
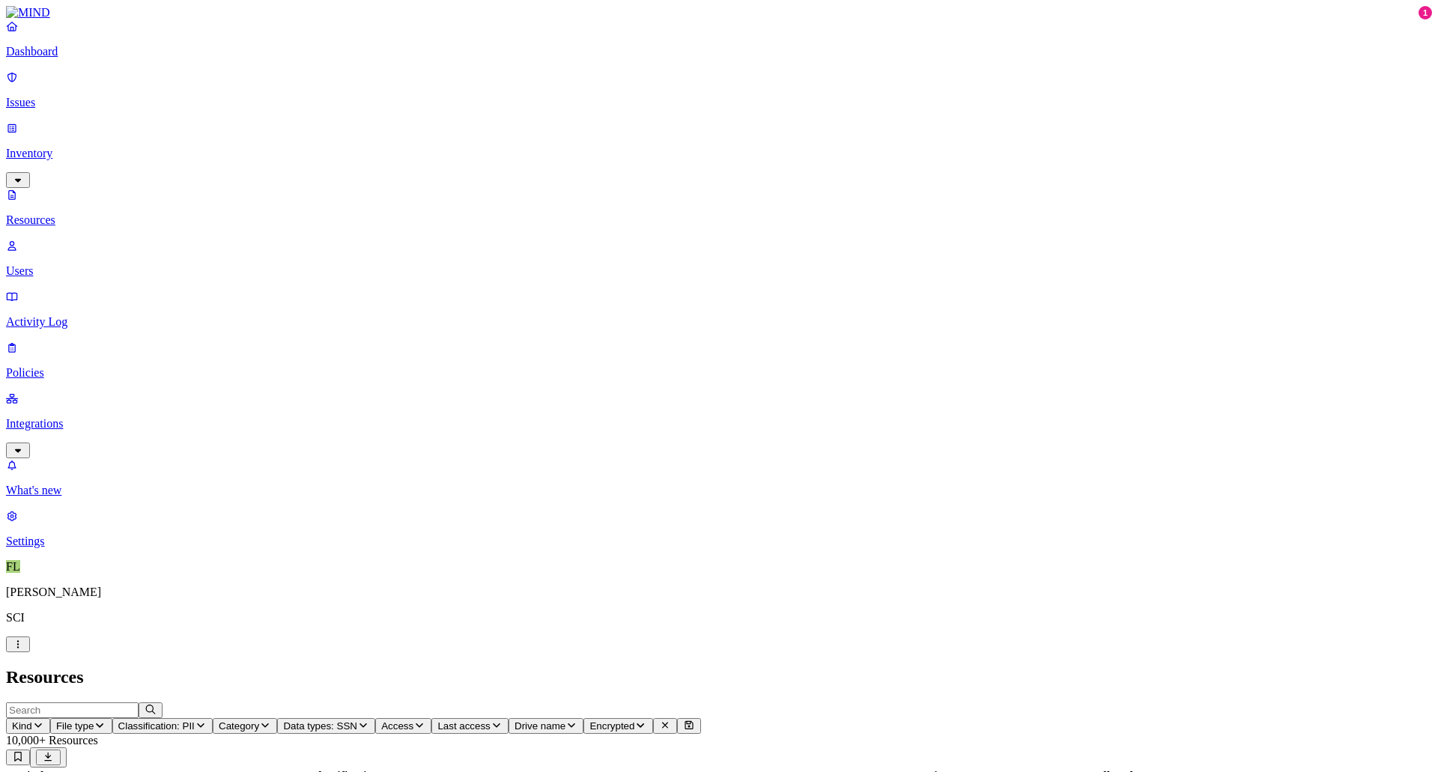
click at [665, 514] on h2 "Resources" at bounding box center [719, 677] width 1426 height 20
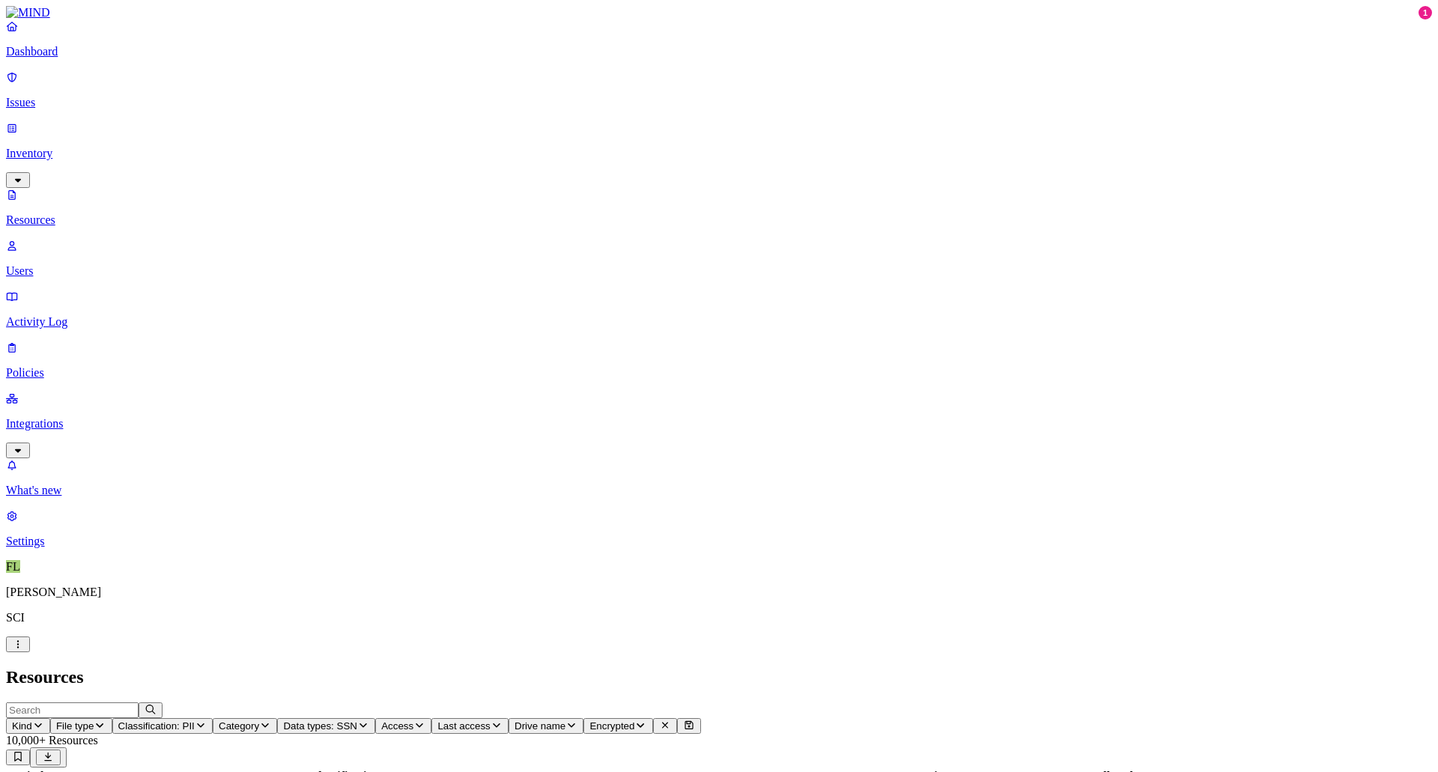
scroll to position [82, 0]
click at [213, 514] on button "Classification: PII" at bounding box center [162, 726] width 100 height 16
click at [207, 514] on icon "button" at bounding box center [201, 726] width 12 height 10
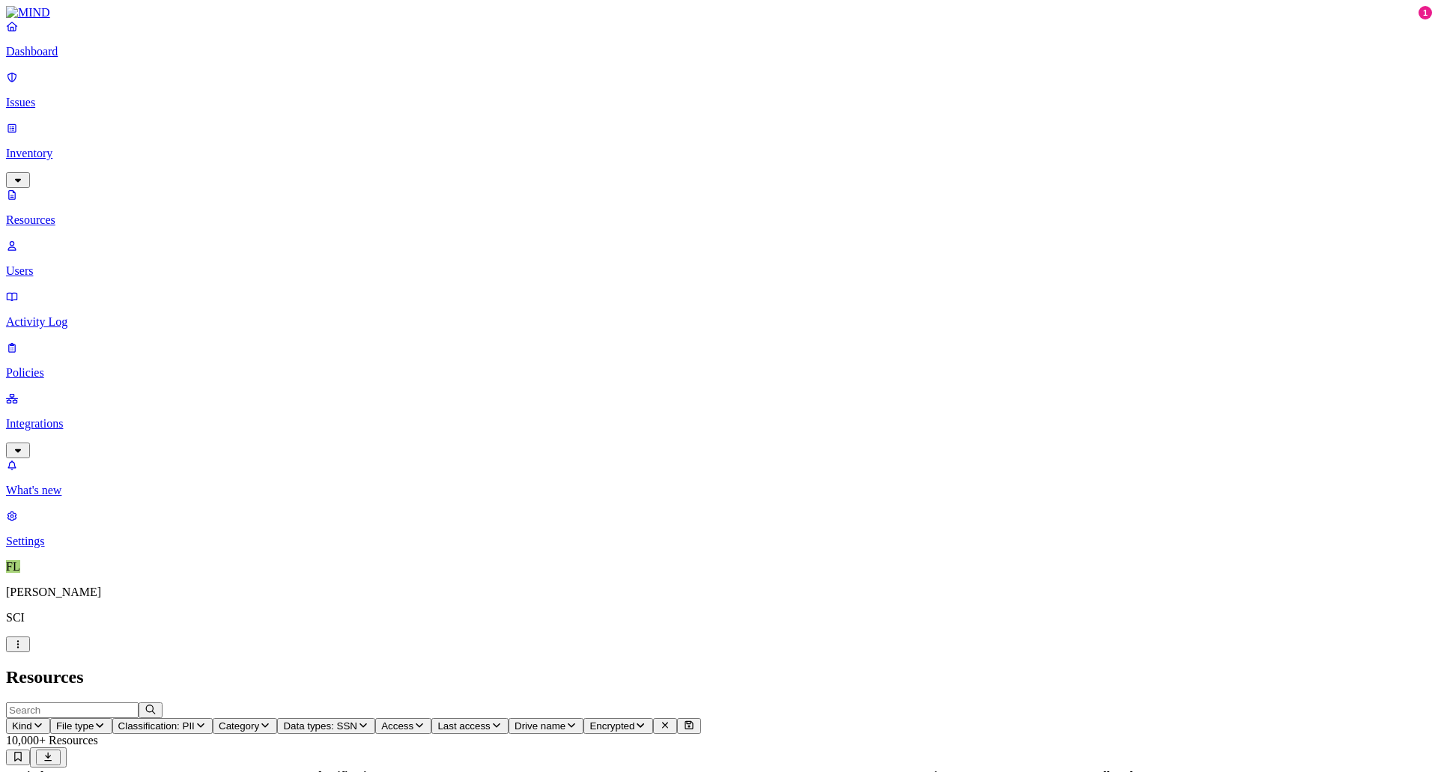
click at [207, 514] on icon "button" at bounding box center [201, 726] width 12 height 10
click at [411, 514] on h2 "Resources" at bounding box center [719, 677] width 1426 height 20
